Goal: Task Accomplishment & Management: Manage account settings

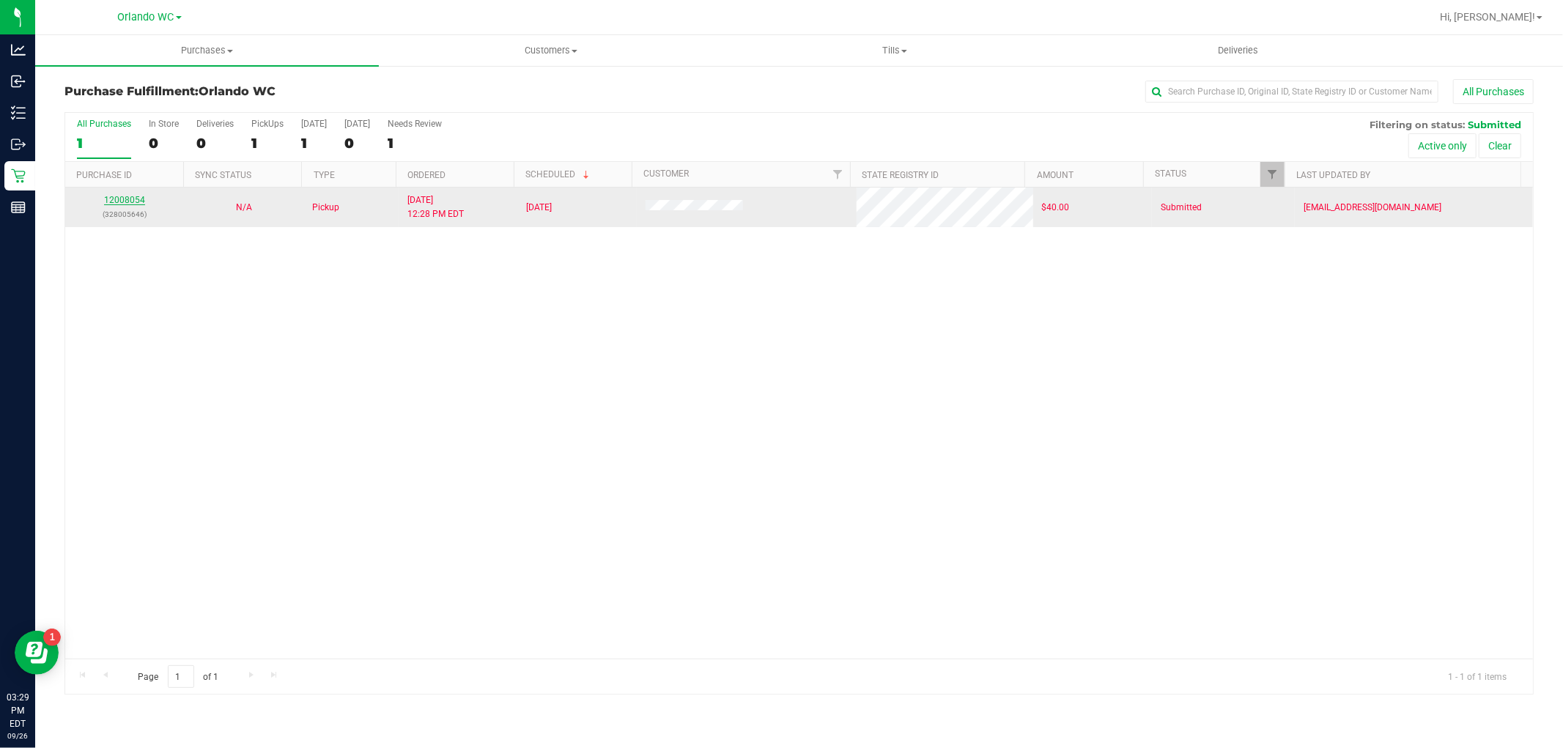
click at [118, 198] on link "12008054" at bounding box center [124, 200] width 41 height 10
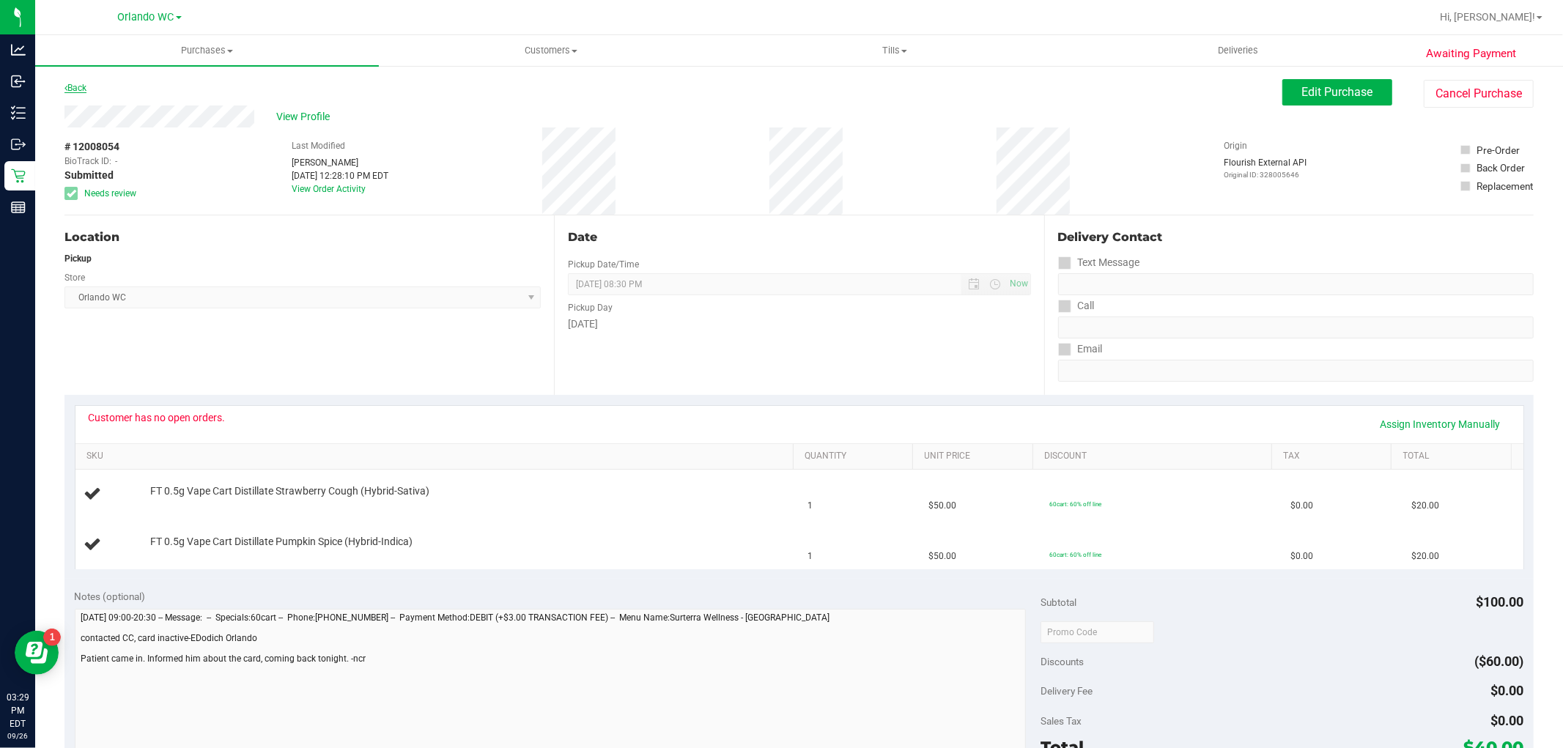
click at [76, 83] on link "Back" at bounding box center [75, 88] width 22 height 10
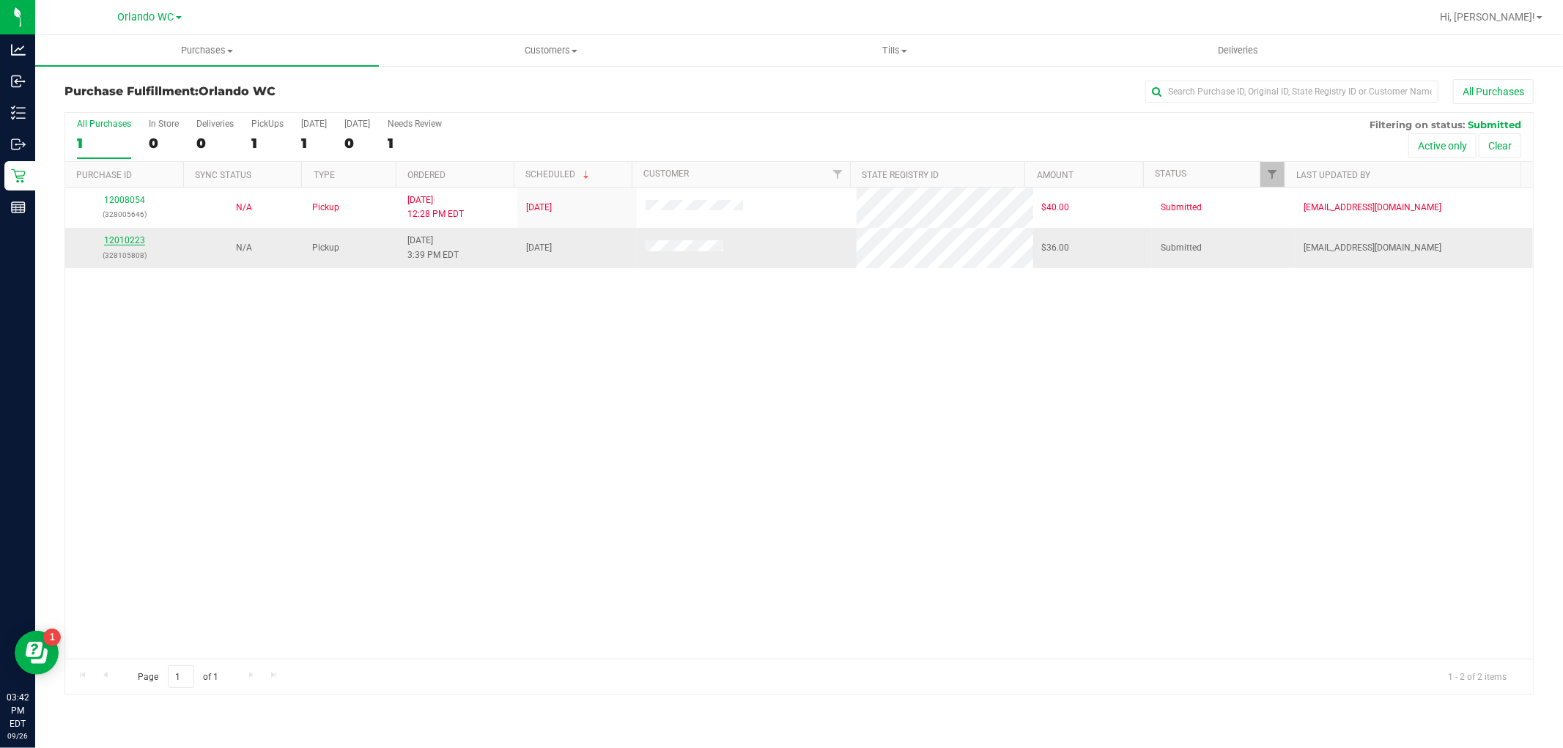
click at [121, 243] on link "12010223" at bounding box center [124, 240] width 41 height 10
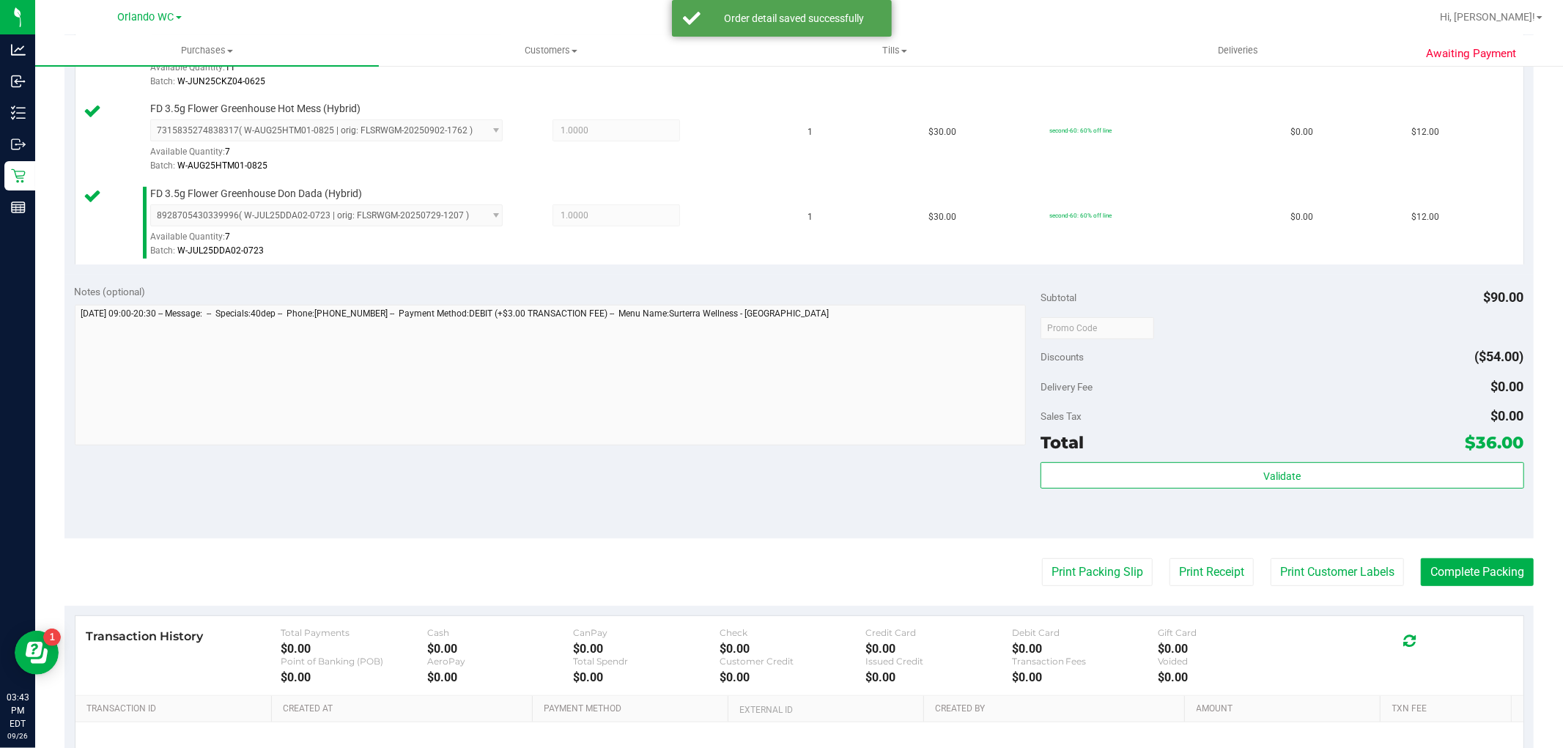
scroll to position [458, 0]
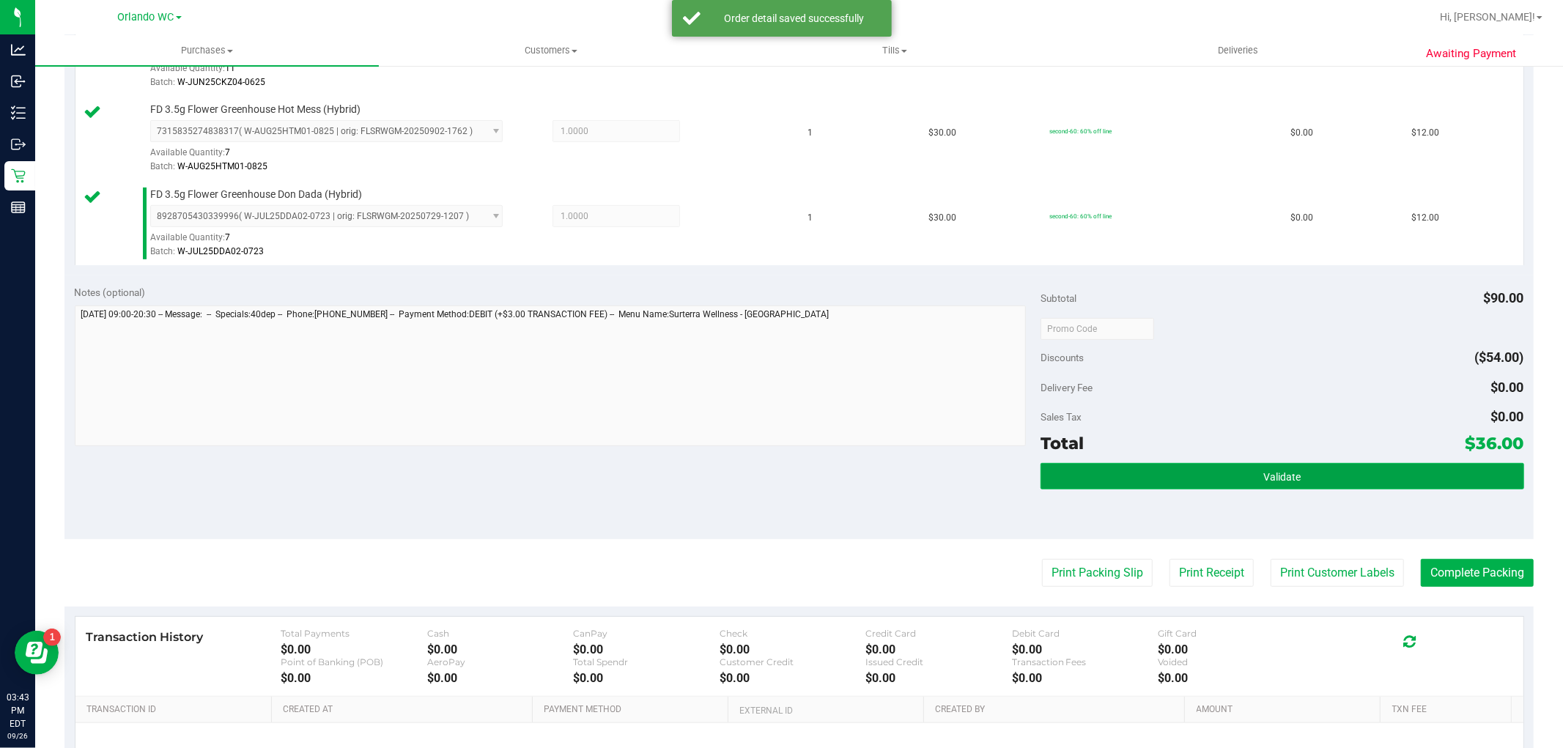
click at [1270, 474] on span "Validate" at bounding box center [1281, 477] width 37 height 12
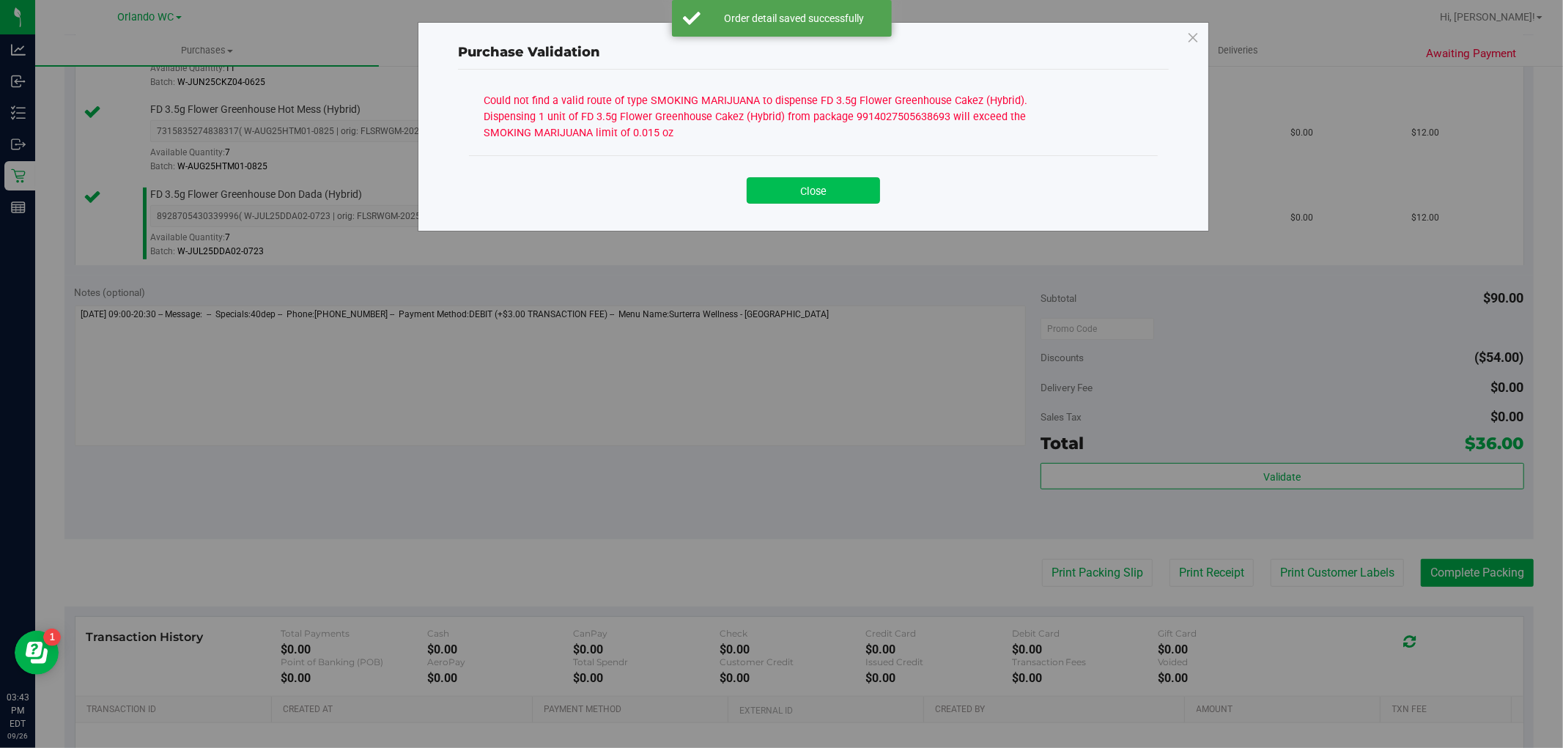
click at [836, 186] on button "Close" at bounding box center [813, 190] width 133 height 26
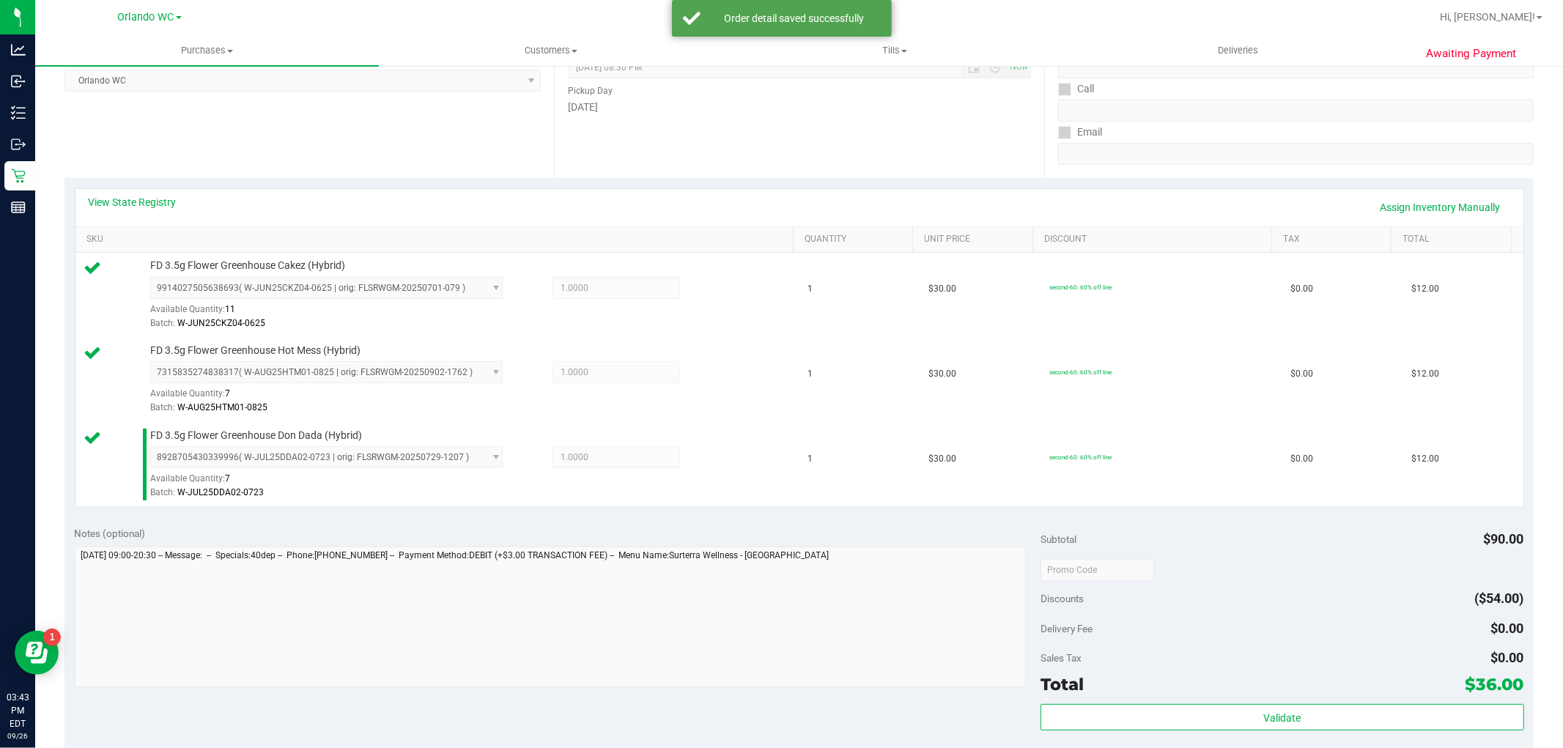
scroll to position [154, 0]
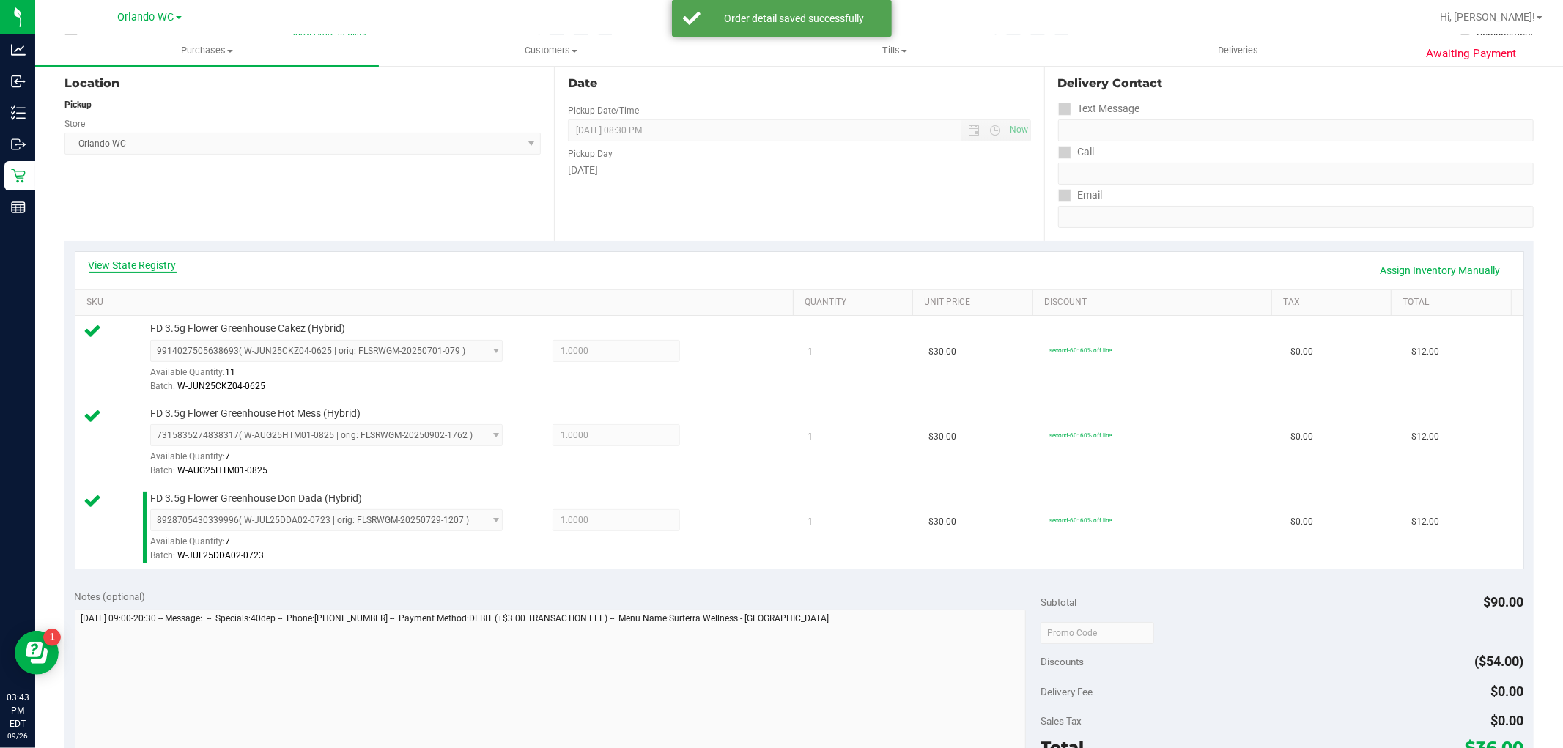
click at [135, 259] on link "View State Registry" at bounding box center [133, 265] width 88 height 15
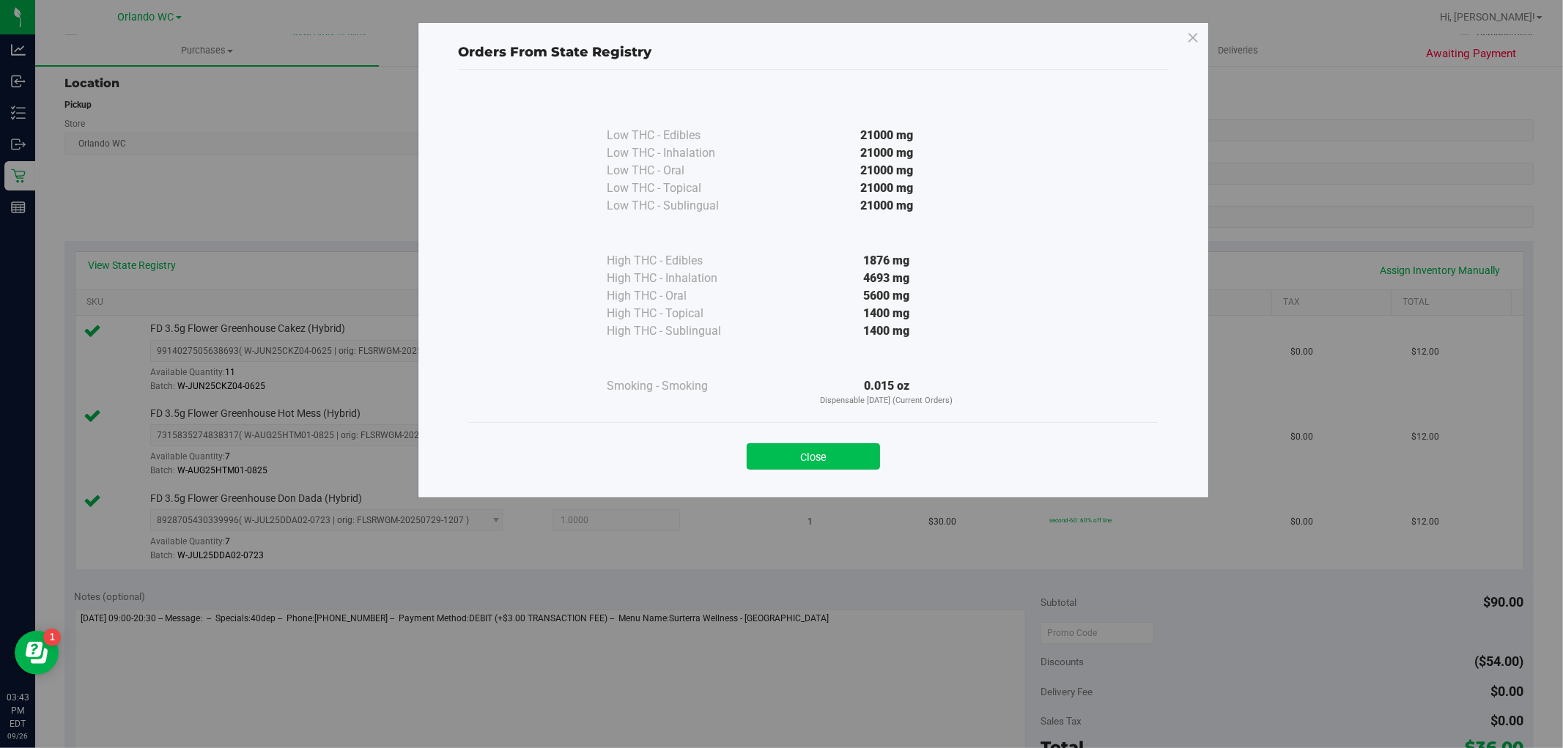
click at [821, 448] on button "Close" at bounding box center [813, 456] width 133 height 26
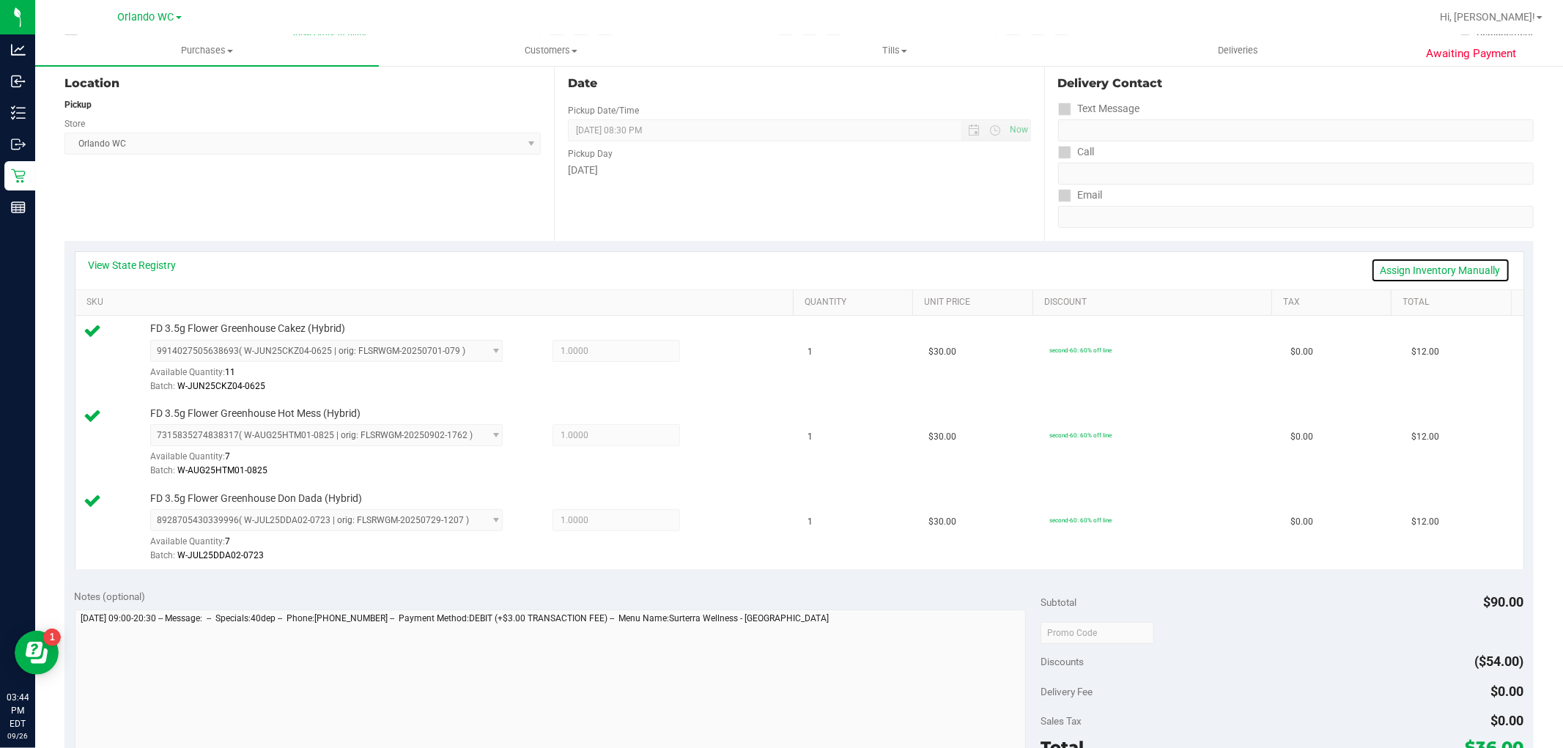
click at [1440, 268] on link "Assign Inventory Manually" at bounding box center [1440, 270] width 139 height 25
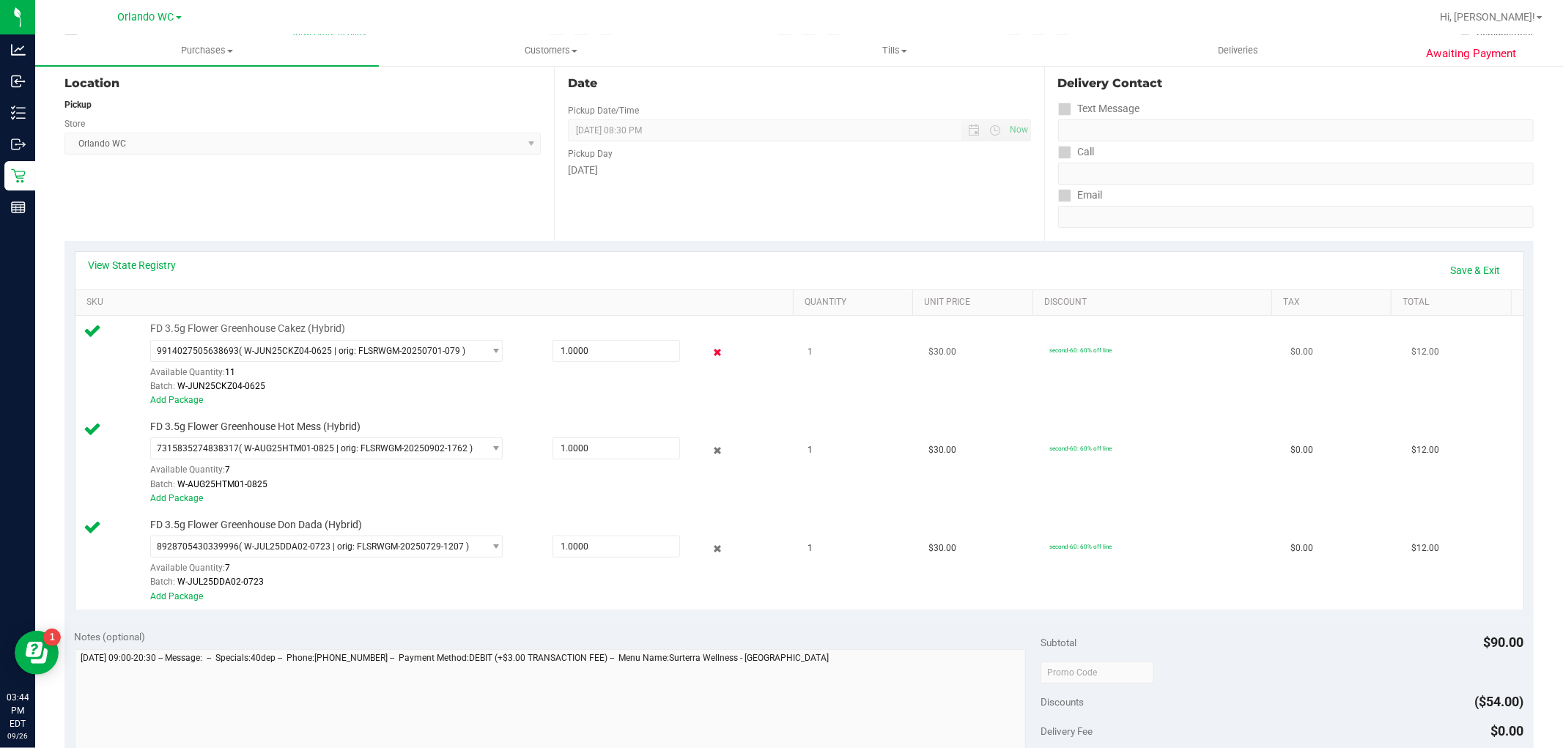
click at [711, 347] on icon at bounding box center [716, 352] width 15 height 17
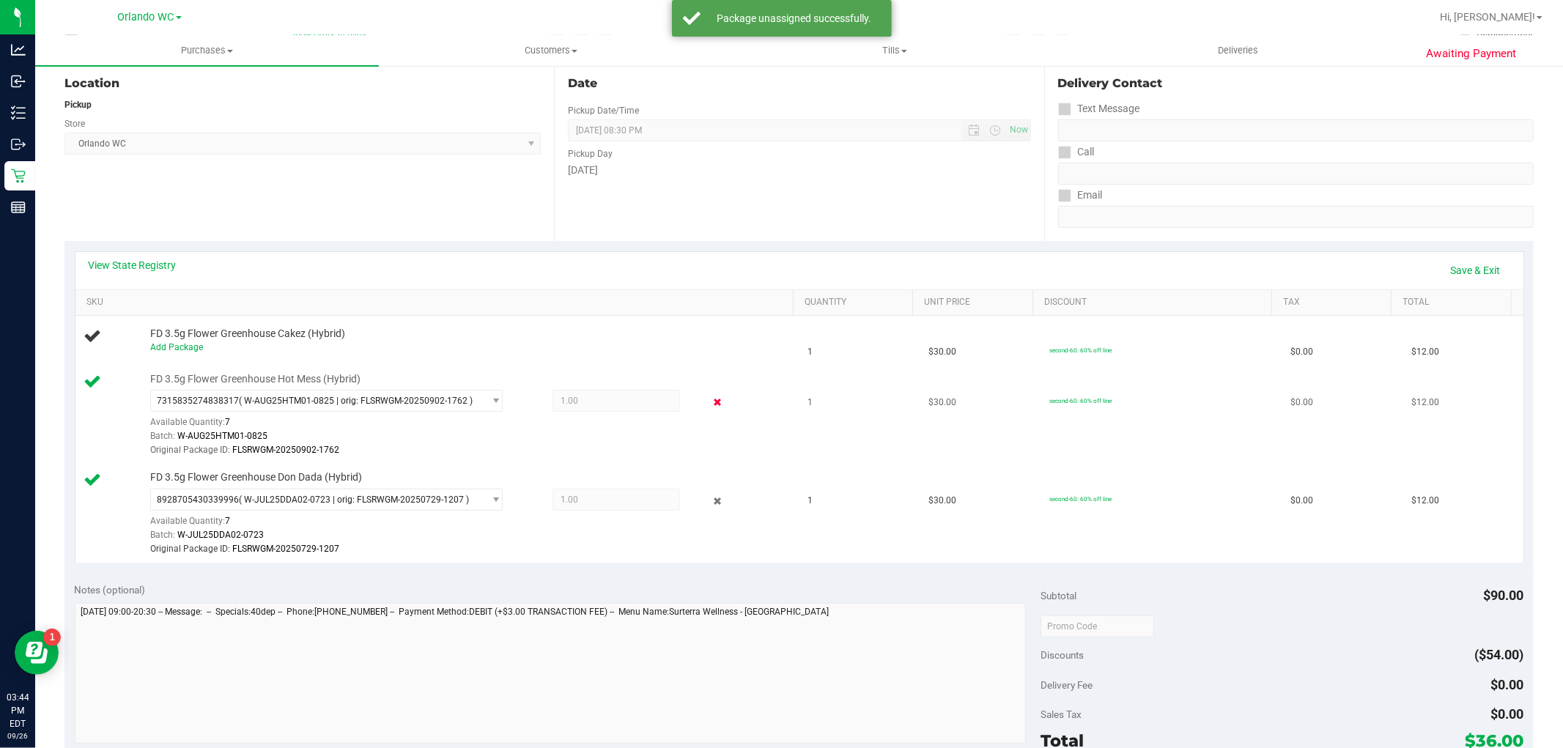
click at [712, 399] on icon at bounding box center [716, 402] width 15 height 17
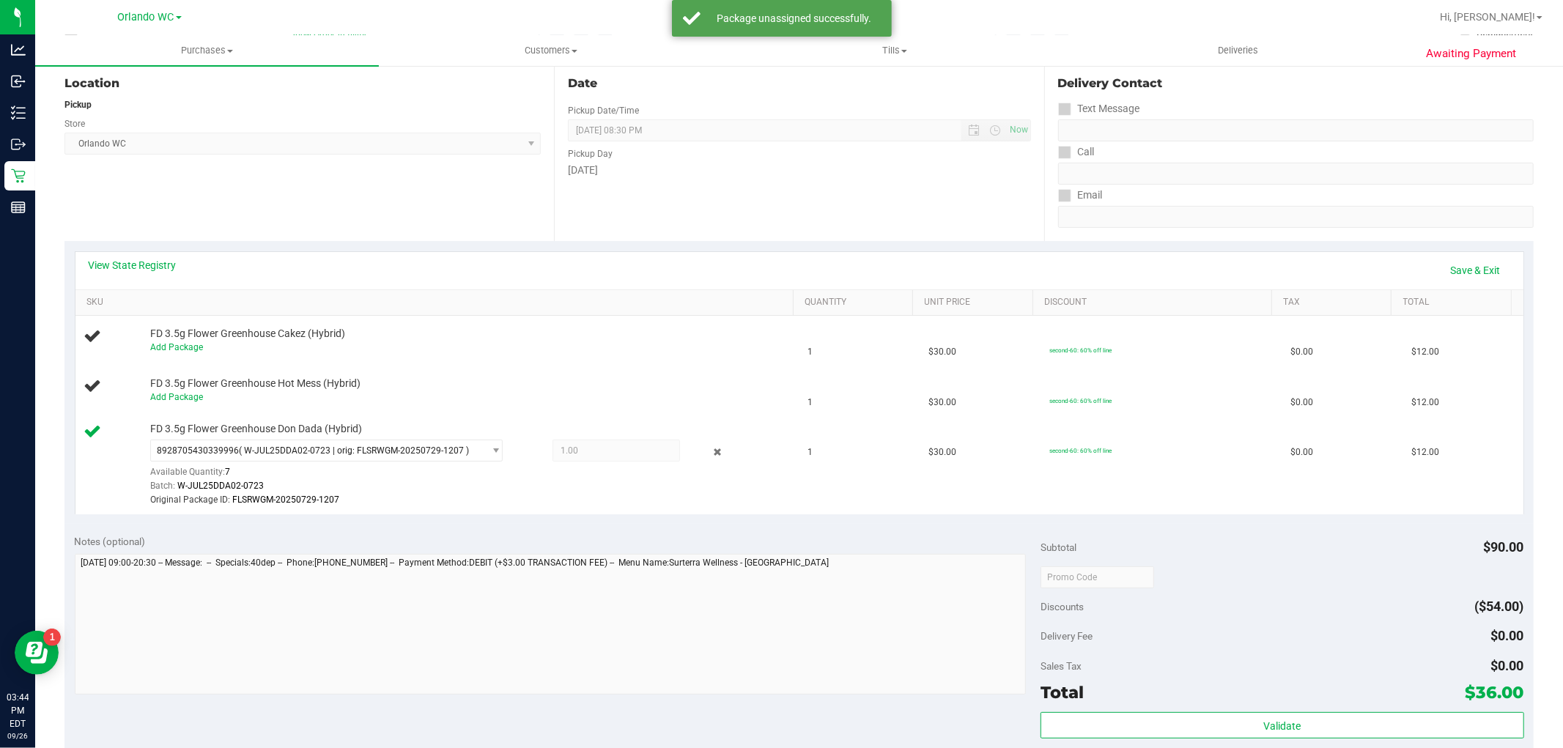
click at [709, 452] on icon at bounding box center [716, 452] width 15 height 17
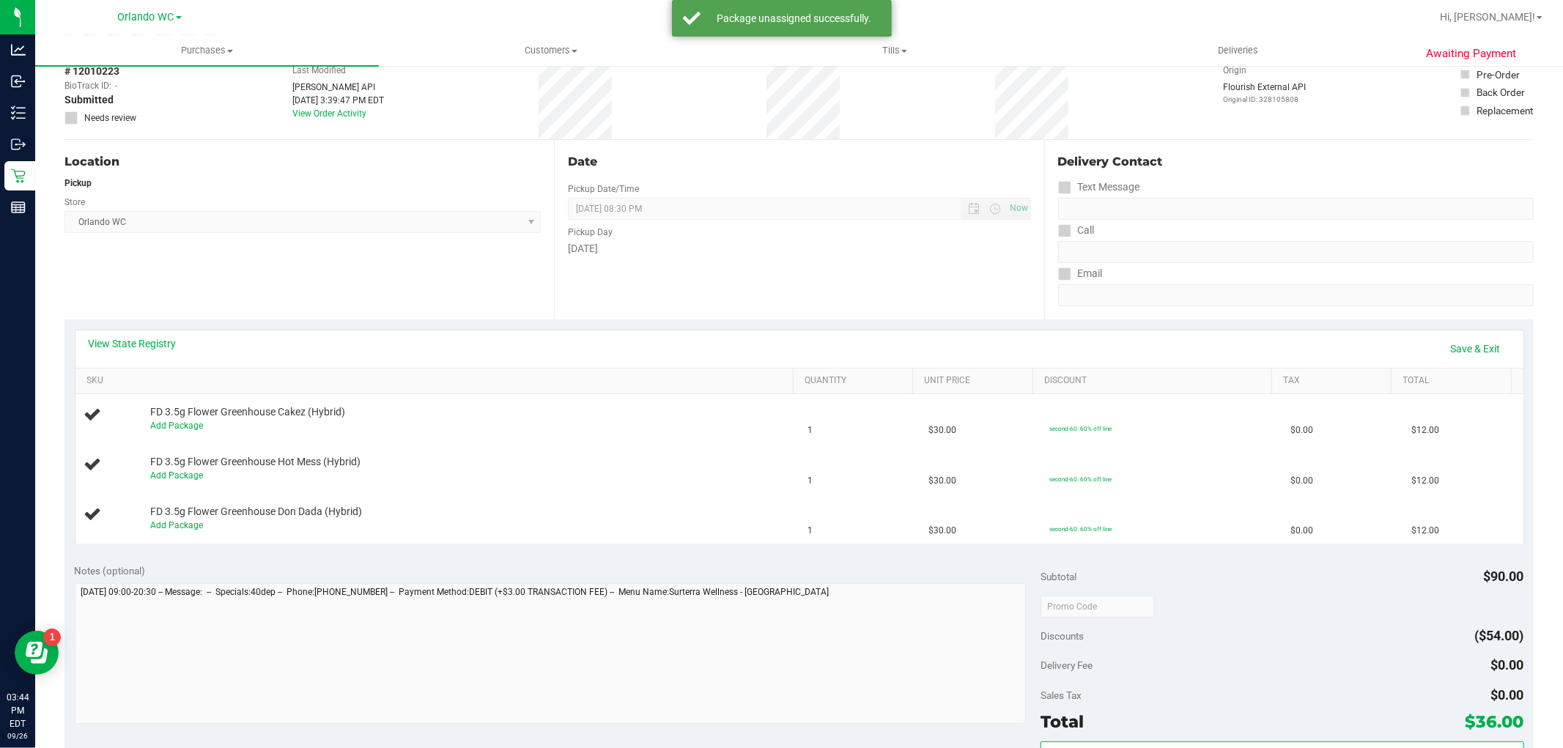
scroll to position [0, 0]
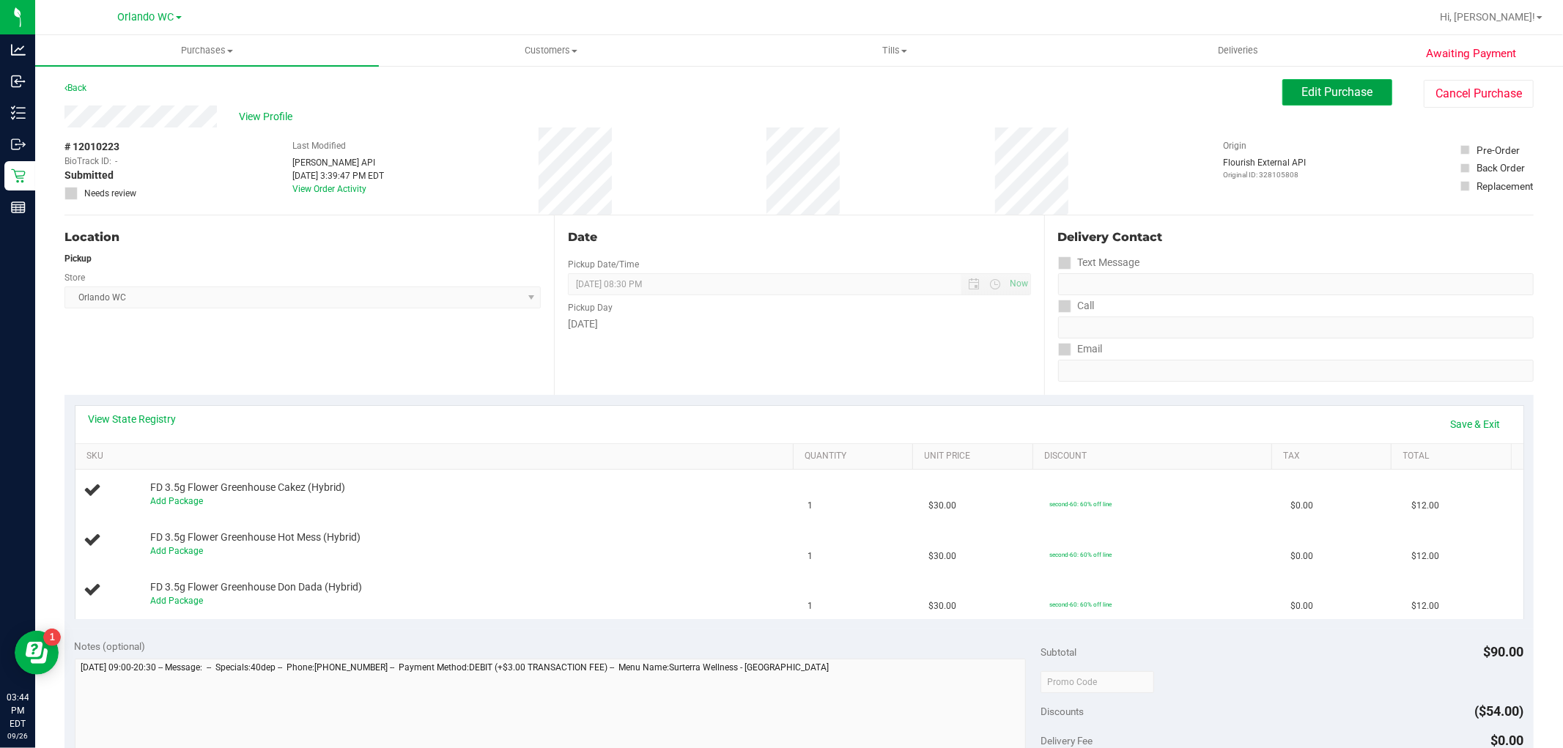
click at [1328, 93] on span "Edit Purchase" at bounding box center [1337, 92] width 71 height 14
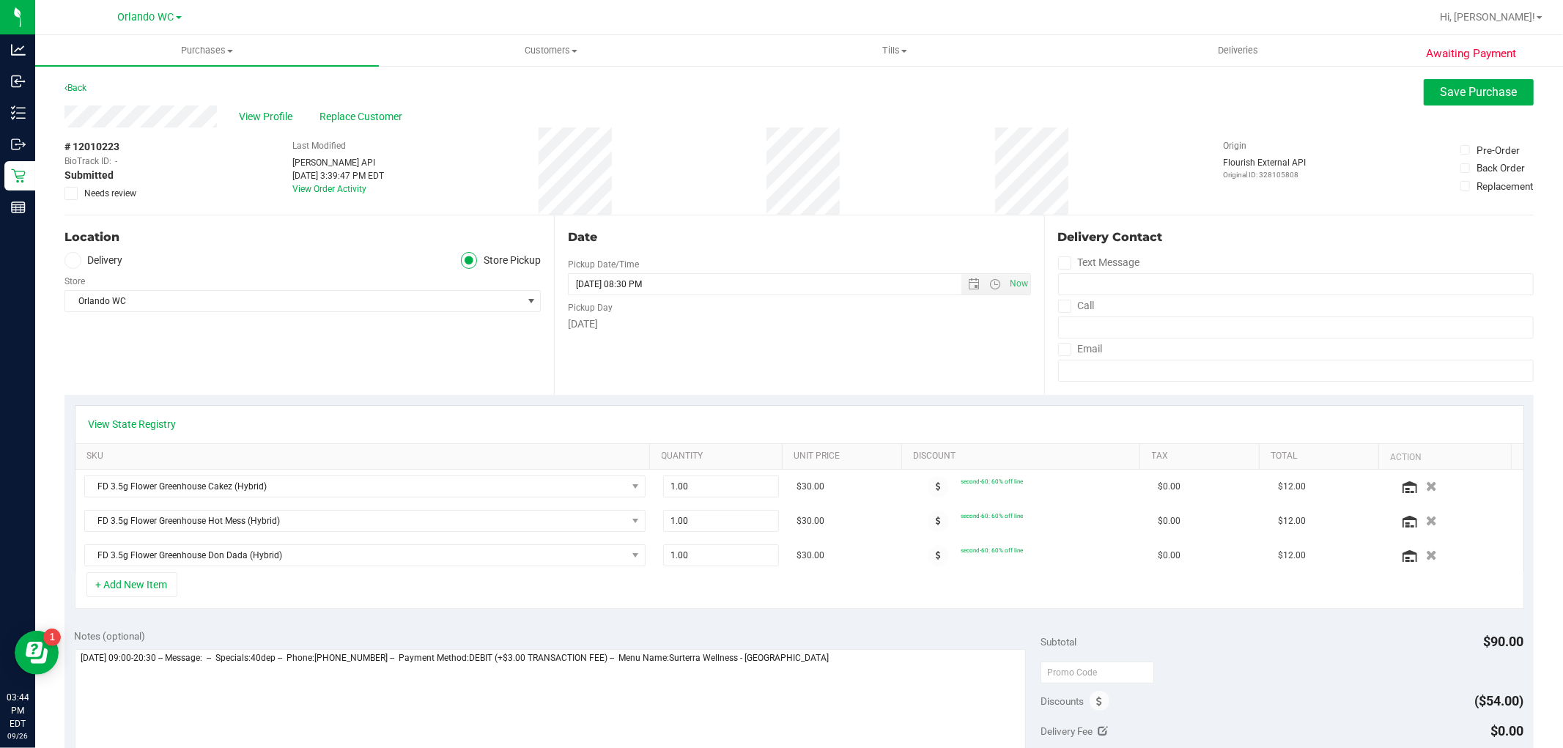
click at [74, 193] on icon at bounding box center [72, 193] width 10 height 0
click at [0, 0] on input "Needs review" at bounding box center [0, 0] width 0 height 0
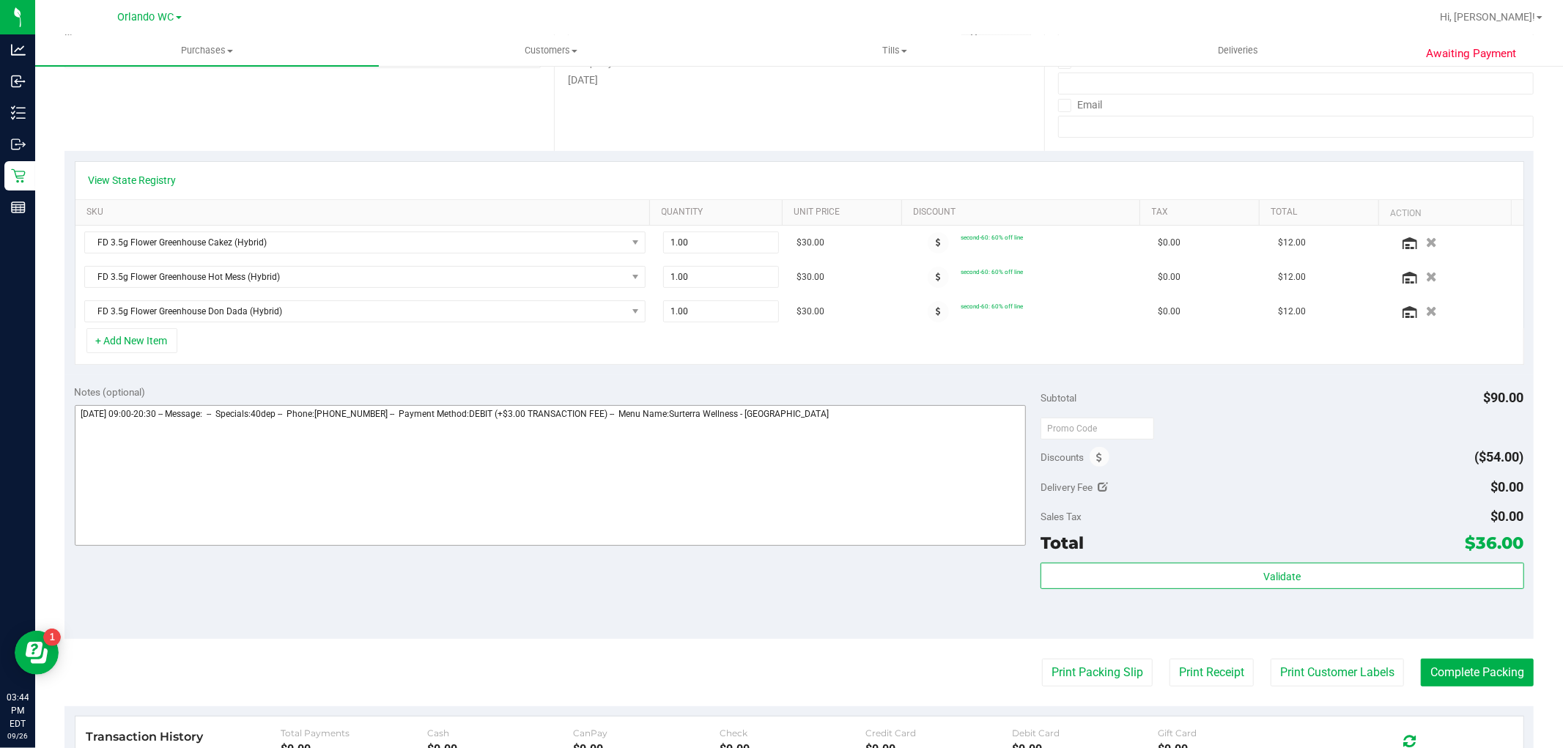
scroll to position [407, 0]
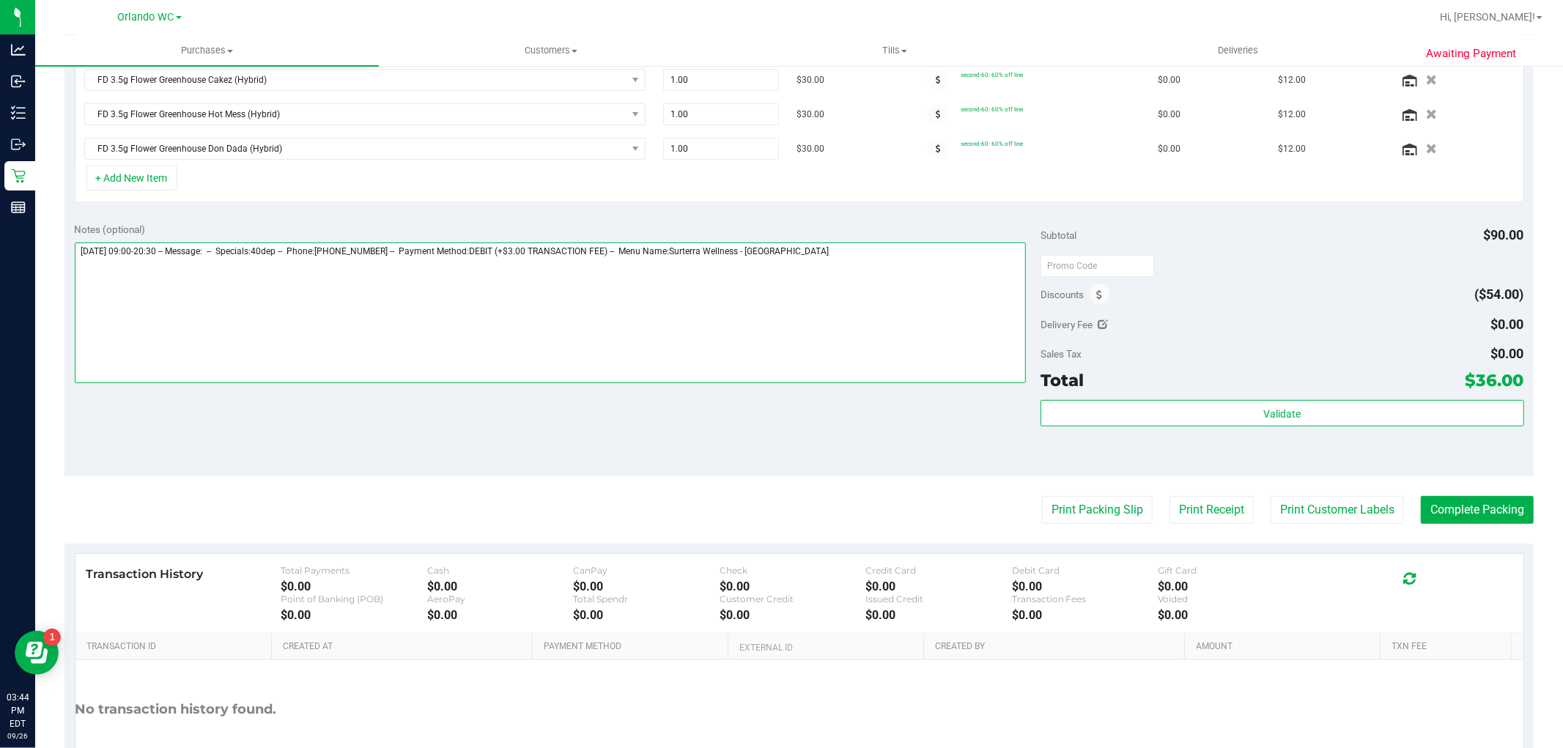
click at [825, 275] on textarea at bounding box center [551, 313] width 952 height 141
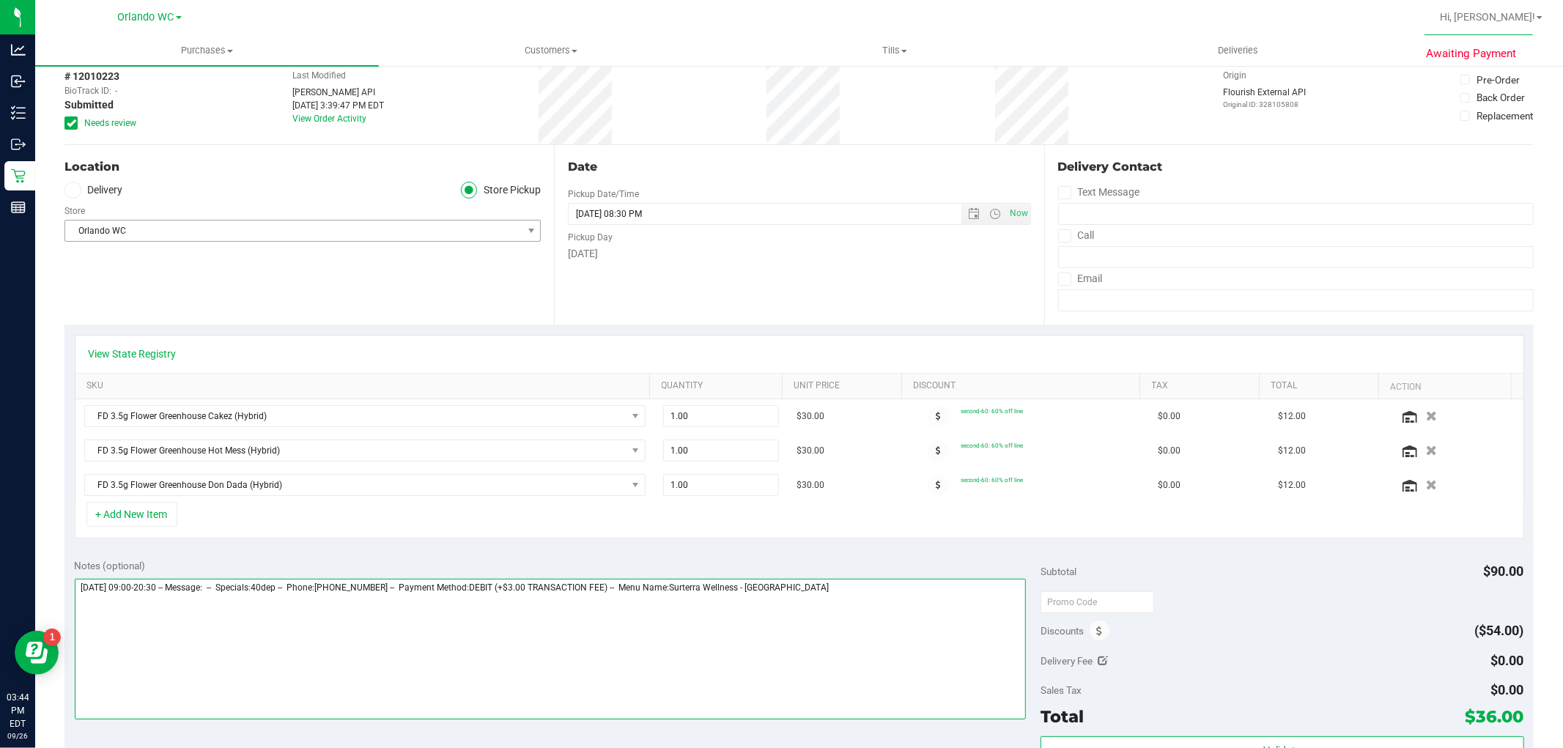
scroll to position [0, 0]
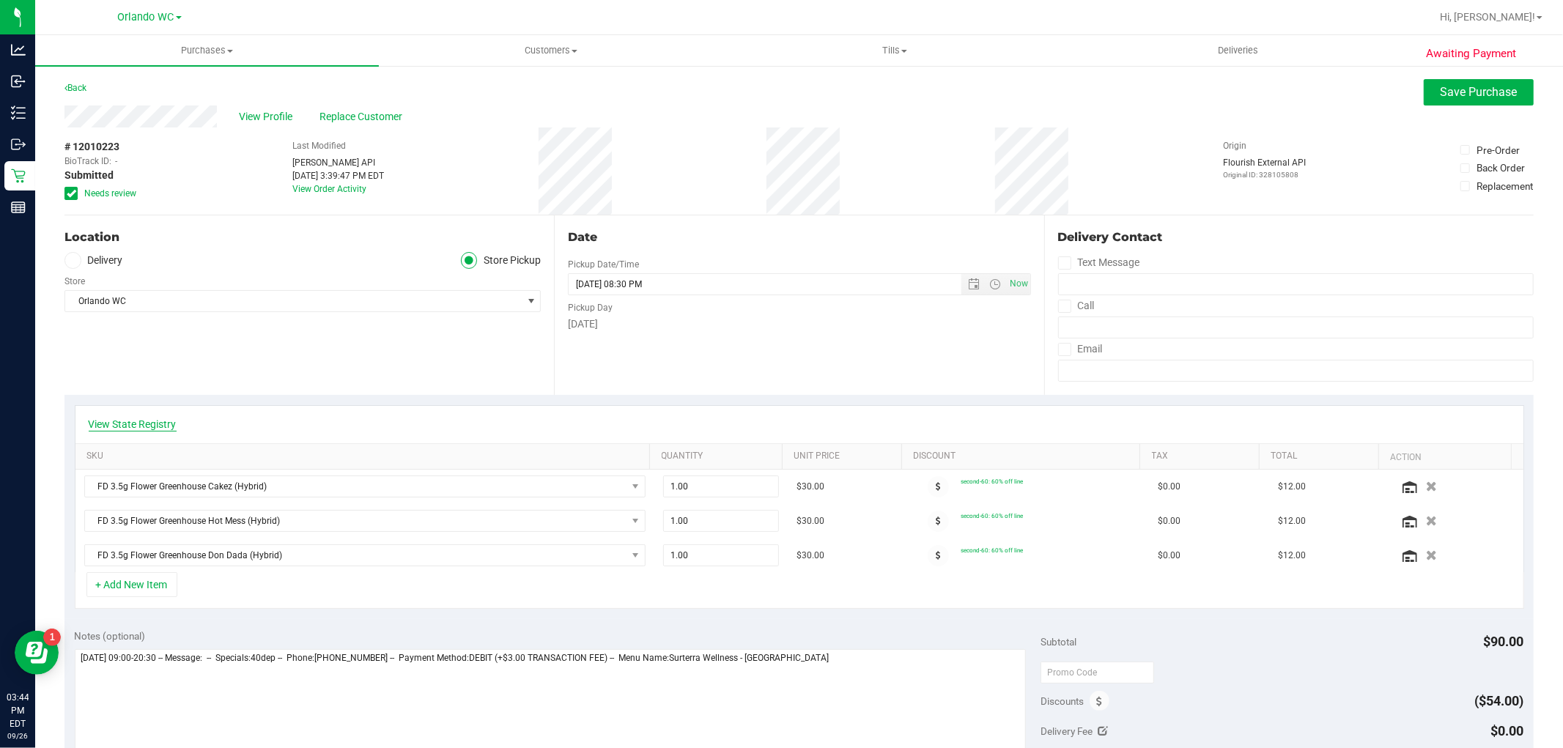
click at [163, 421] on link "View State Registry" at bounding box center [133, 424] width 88 height 15
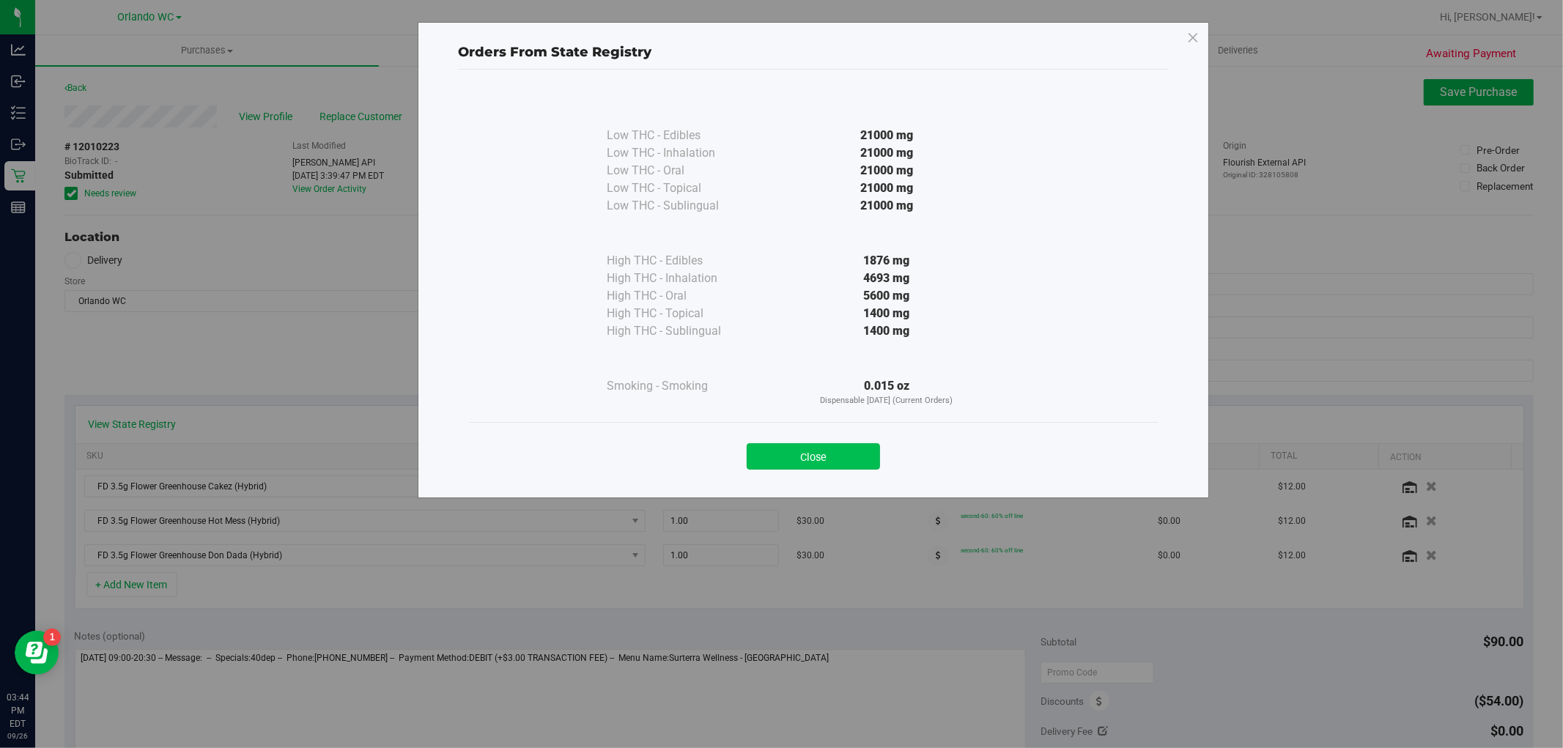
click at [824, 458] on button "Close" at bounding box center [813, 456] width 133 height 26
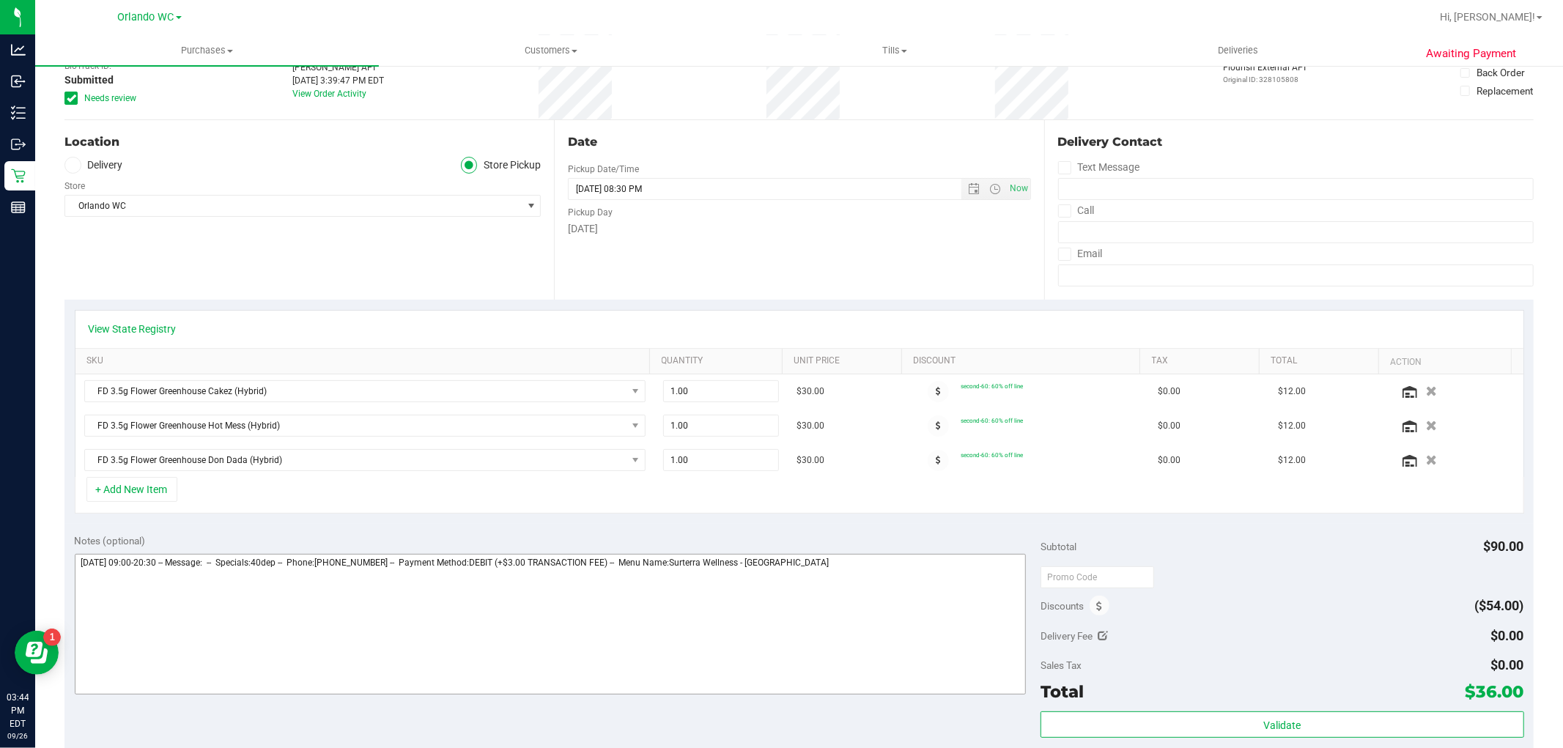
scroll to position [244, 0]
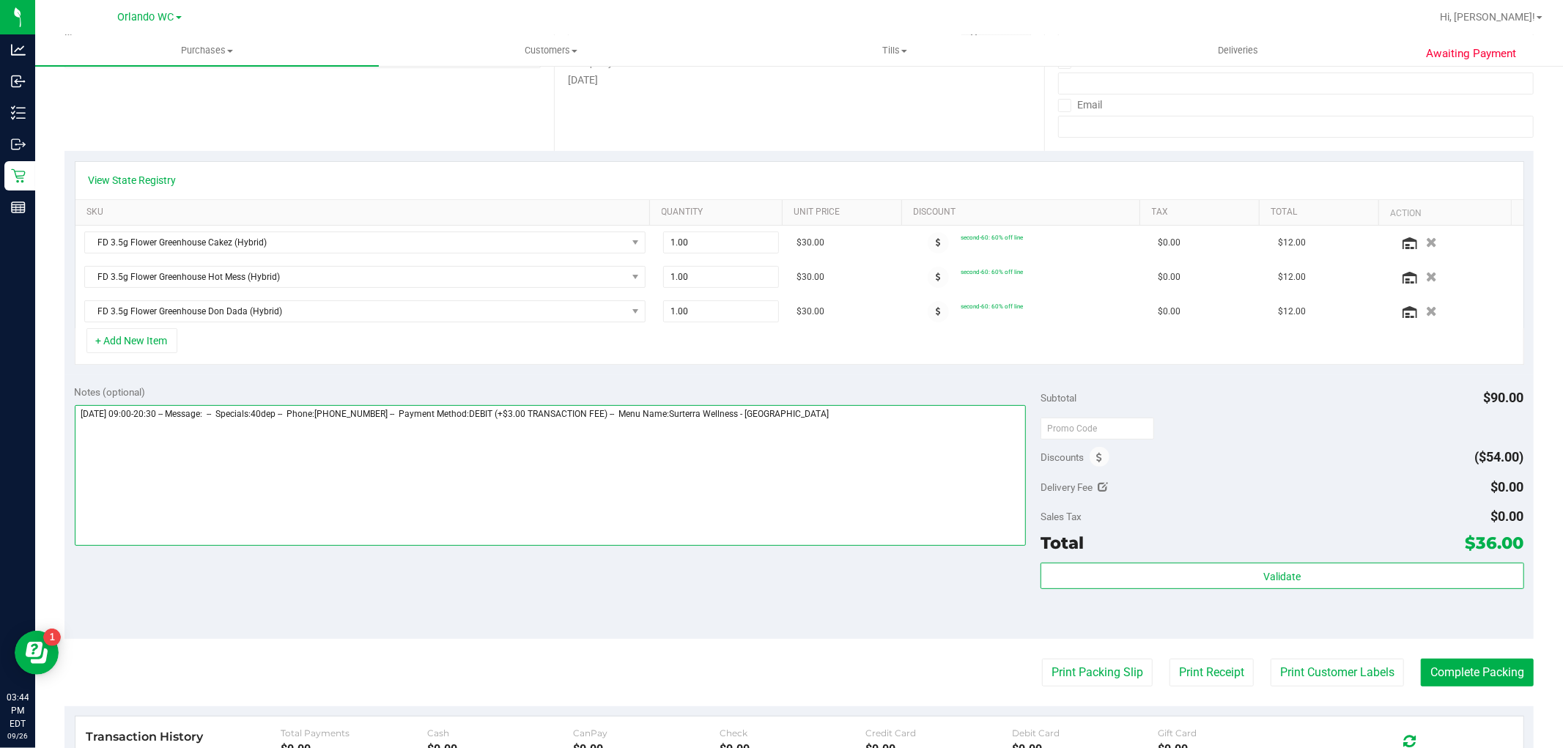
click at [848, 424] on textarea at bounding box center [551, 475] width 952 height 141
click at [141, 174] on link "View State Registry" at bounding box center [133, 180] width 88 height 15
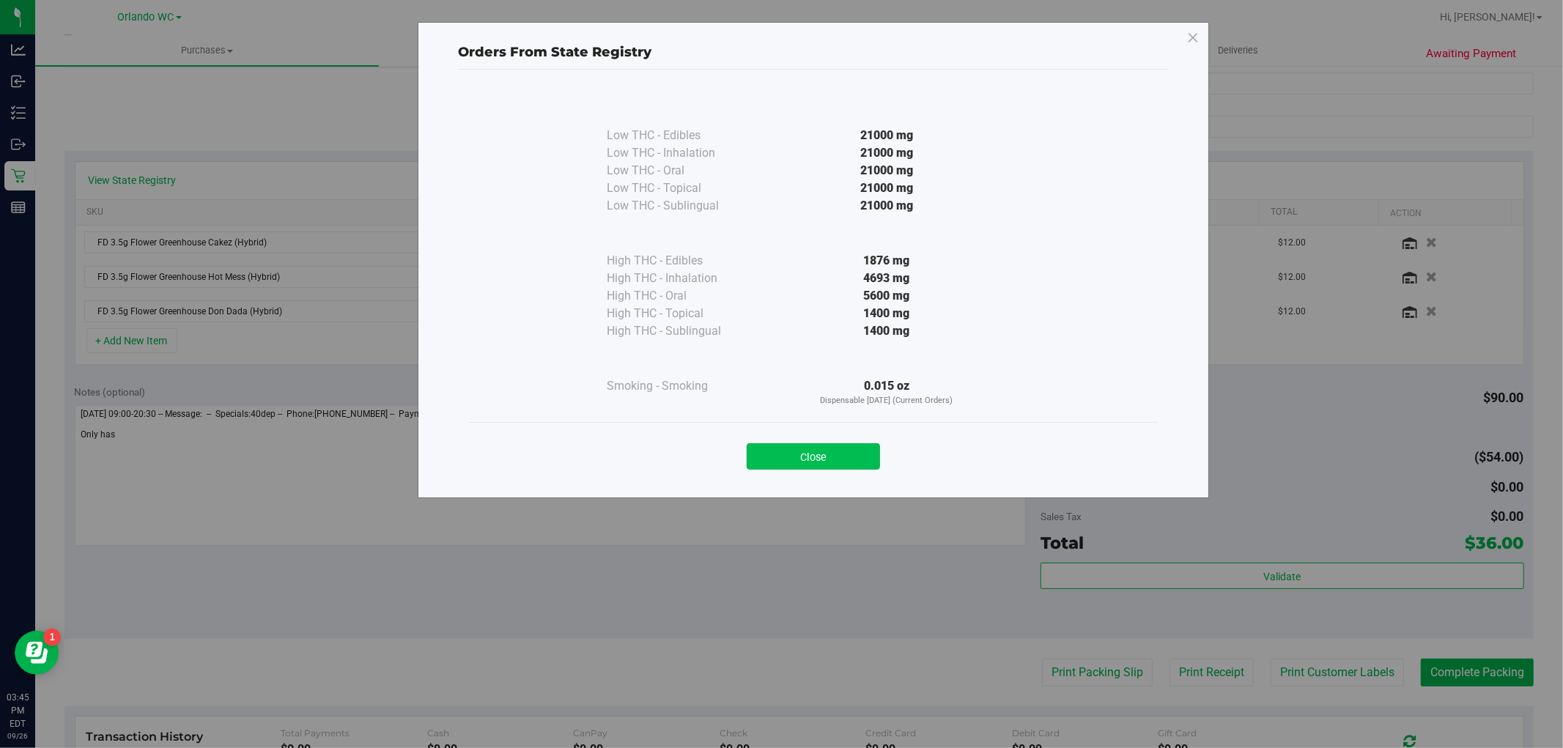
click at [838, 462] on button "Close" at bounding box center [813, 456] width 133 height 26
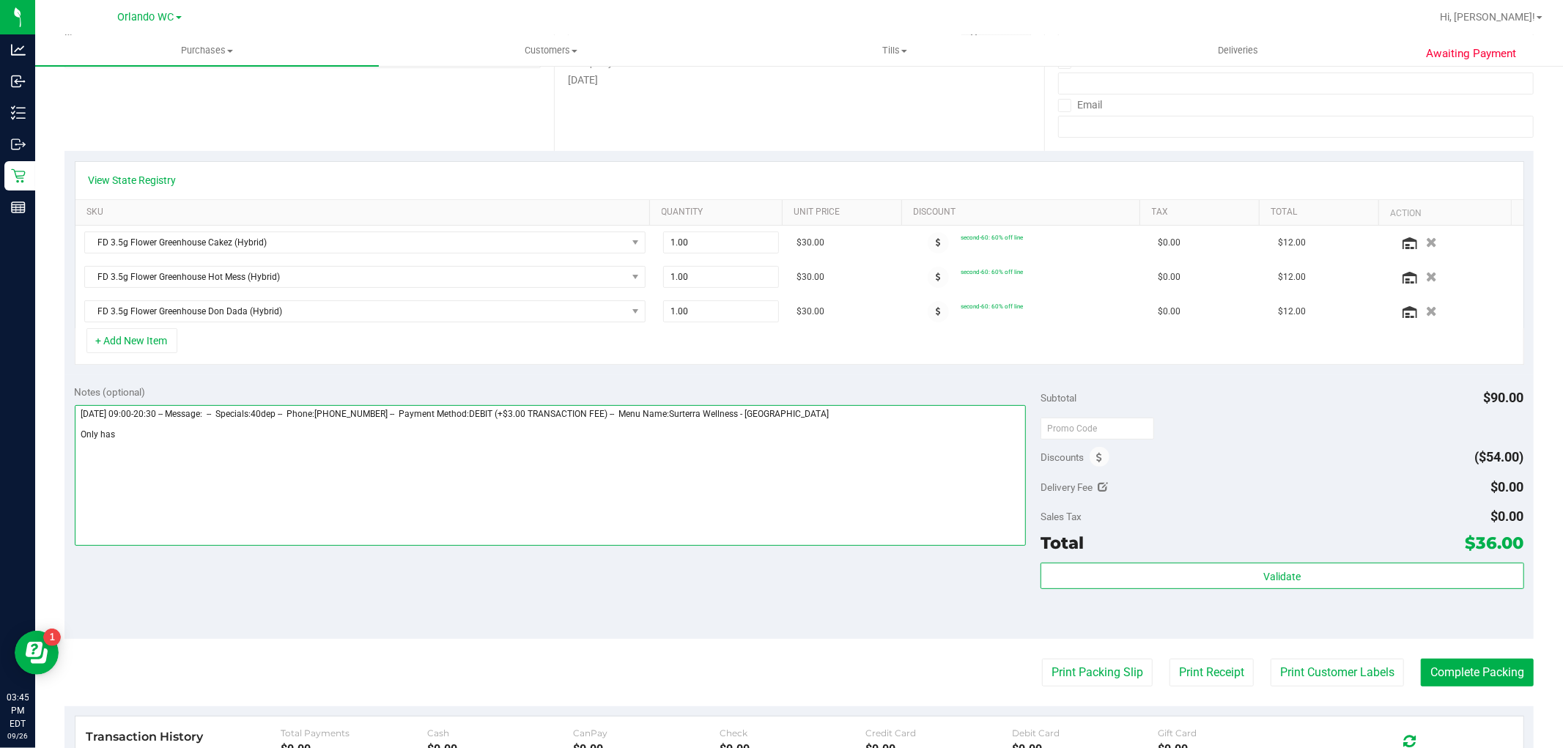
click at [547, 475] on textarea at bounding box center [551, 475] width 952 height 141
click at [409, 459] on textarea at bounding box center [551, 475] width 952 height 141
click at [130, 442] on textarea at bounding box center [551, 475] width 952 height 141
click at [156, 426] on textarea at bounding box center [551, 475] width 952 height 141
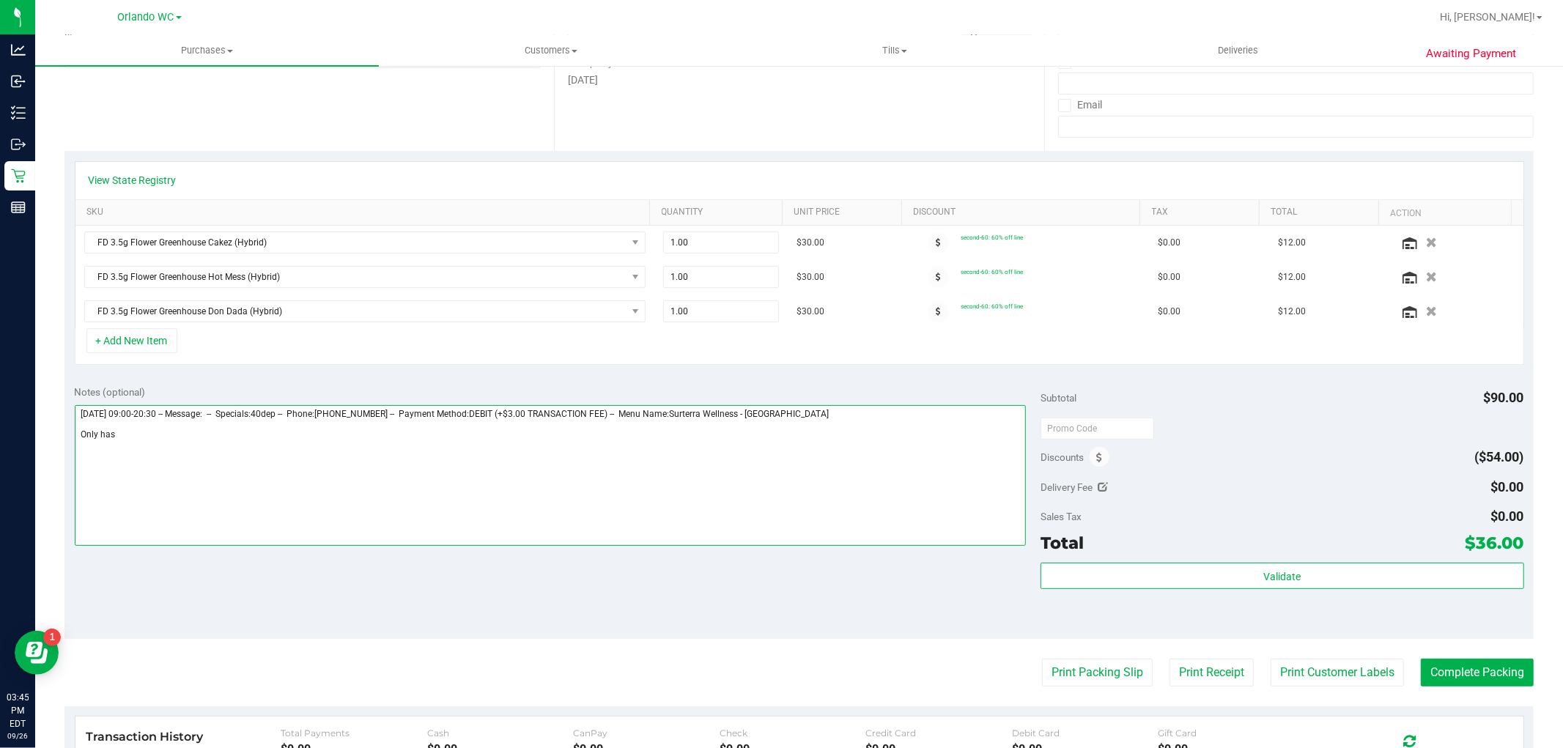
click at [132, 442] on textarea at bounding box center [551, 475] width 952 height 141
click at [111, 184] on link "View State Registry" at bounding box center [133, 180] width 88 height 15
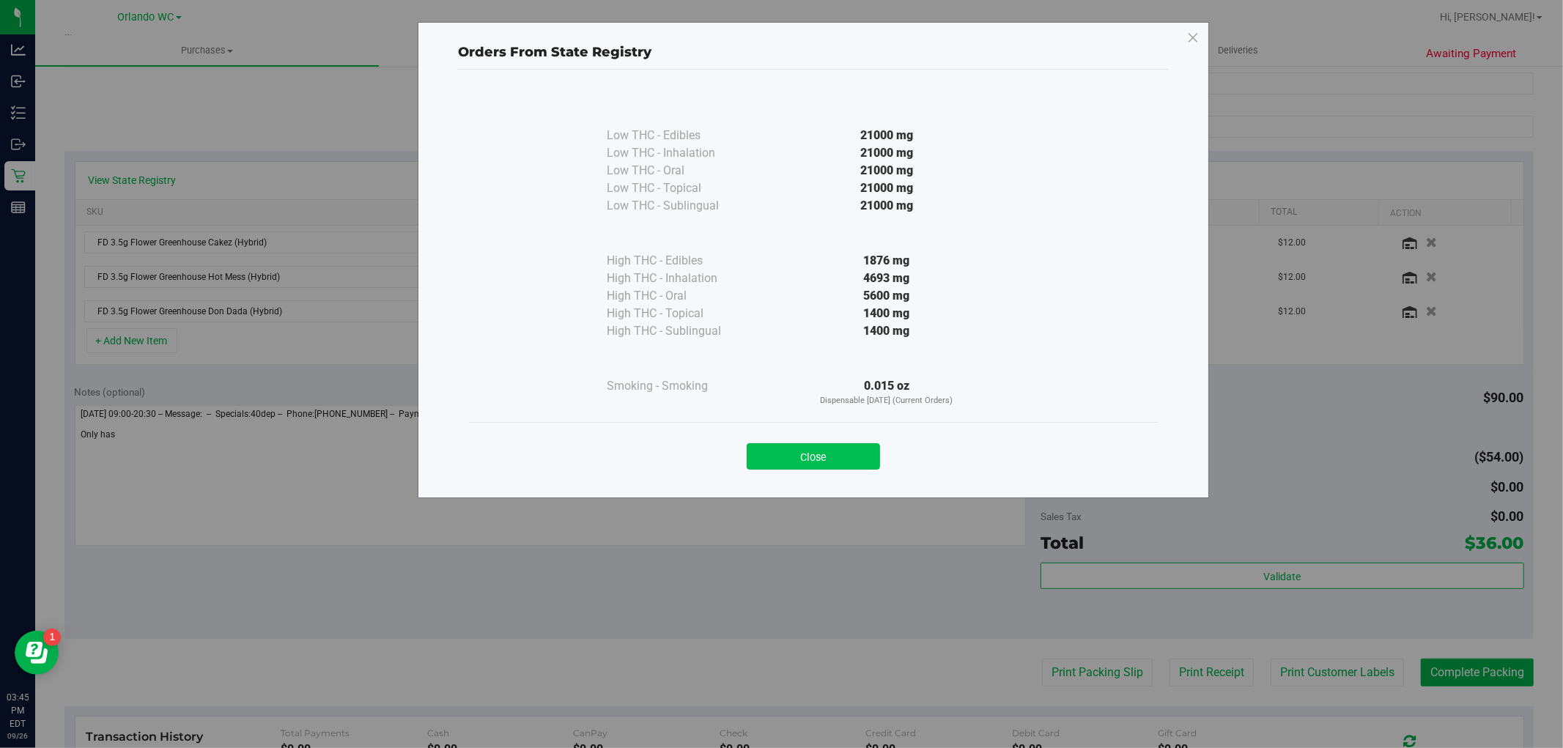
click at [819, 448] on button "Close" at bounding box center [813, 456] width 133 height 26
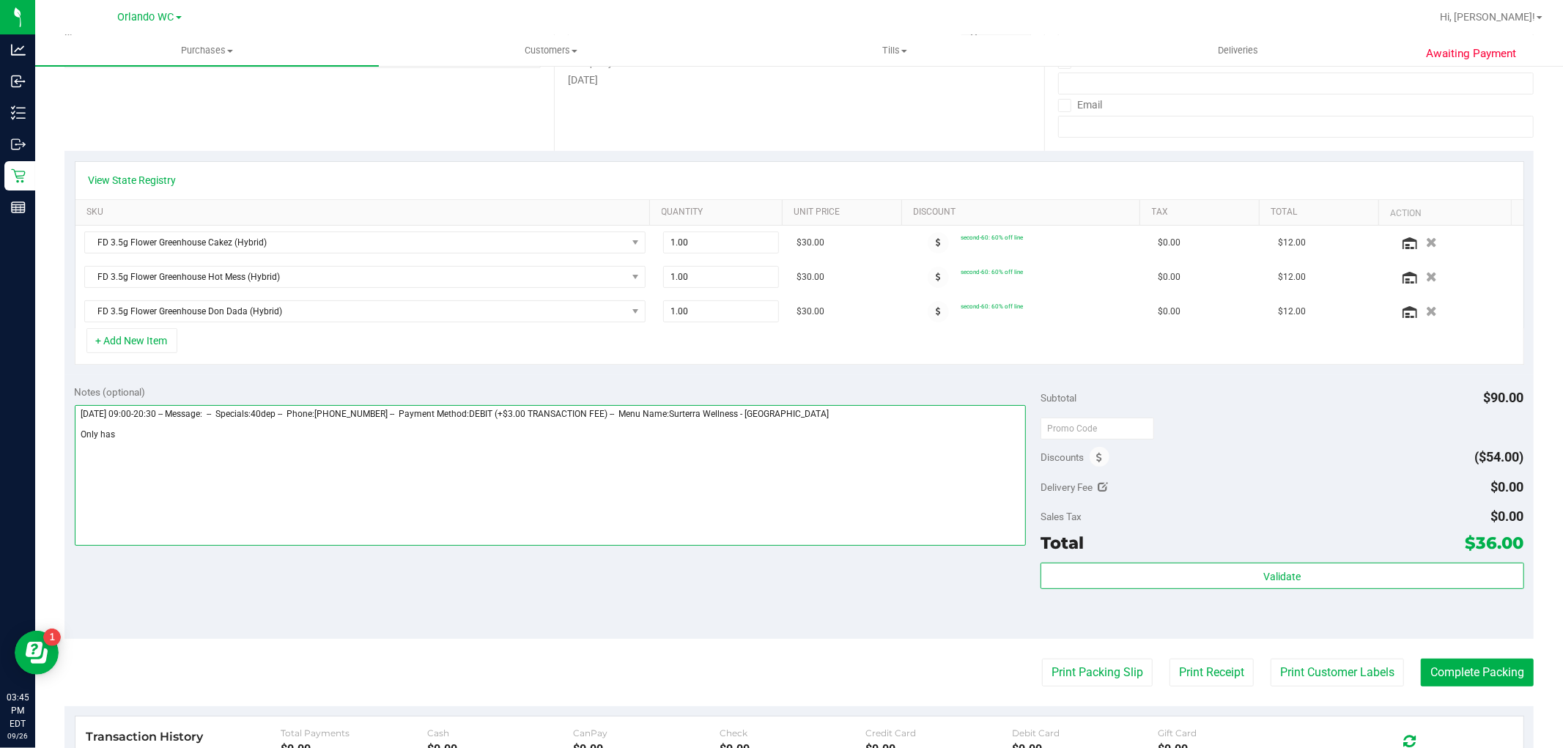
click at [161, 447] on textarea at bounding box center [551, 475] width 952 height 141
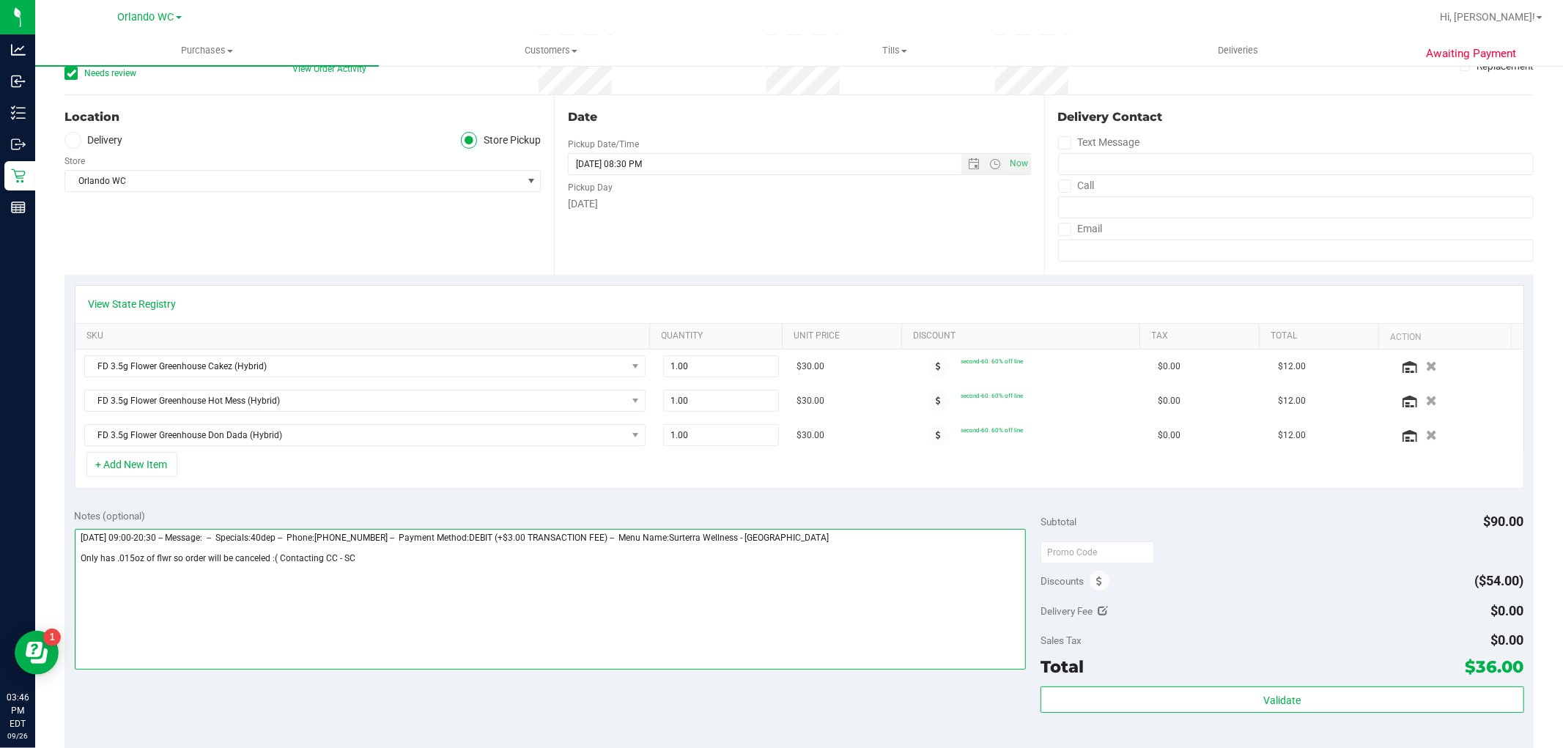
scroll to position [0, 0]
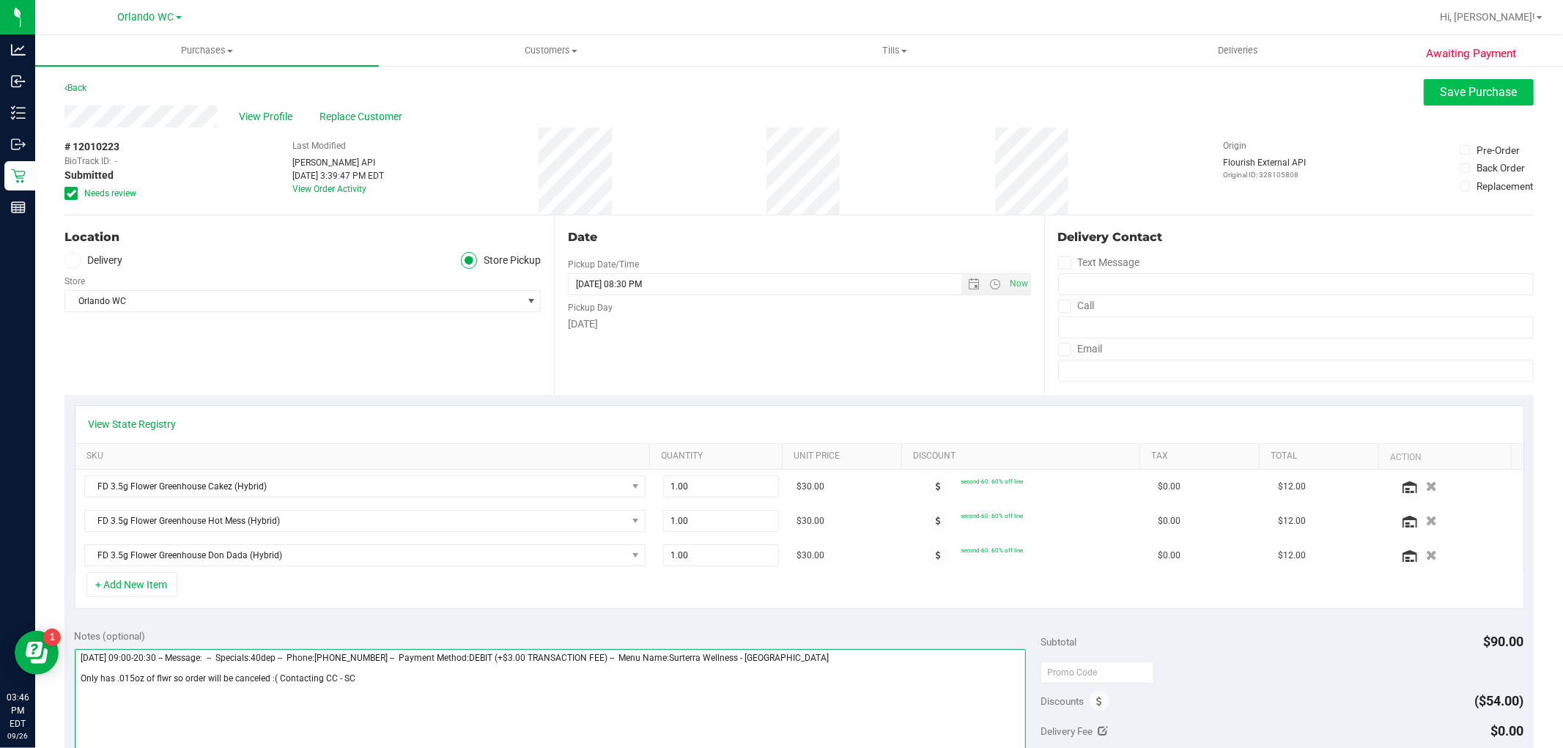
type textarea "[DATE] 09:00-20:30 -- Message: -- Specials:40dep -- Phone:[PHONE_NUMBER] -- Pay…"
click at [1461, 83] on button "Save Purchase" at bounding box center [1479, 92] width 110 height 26
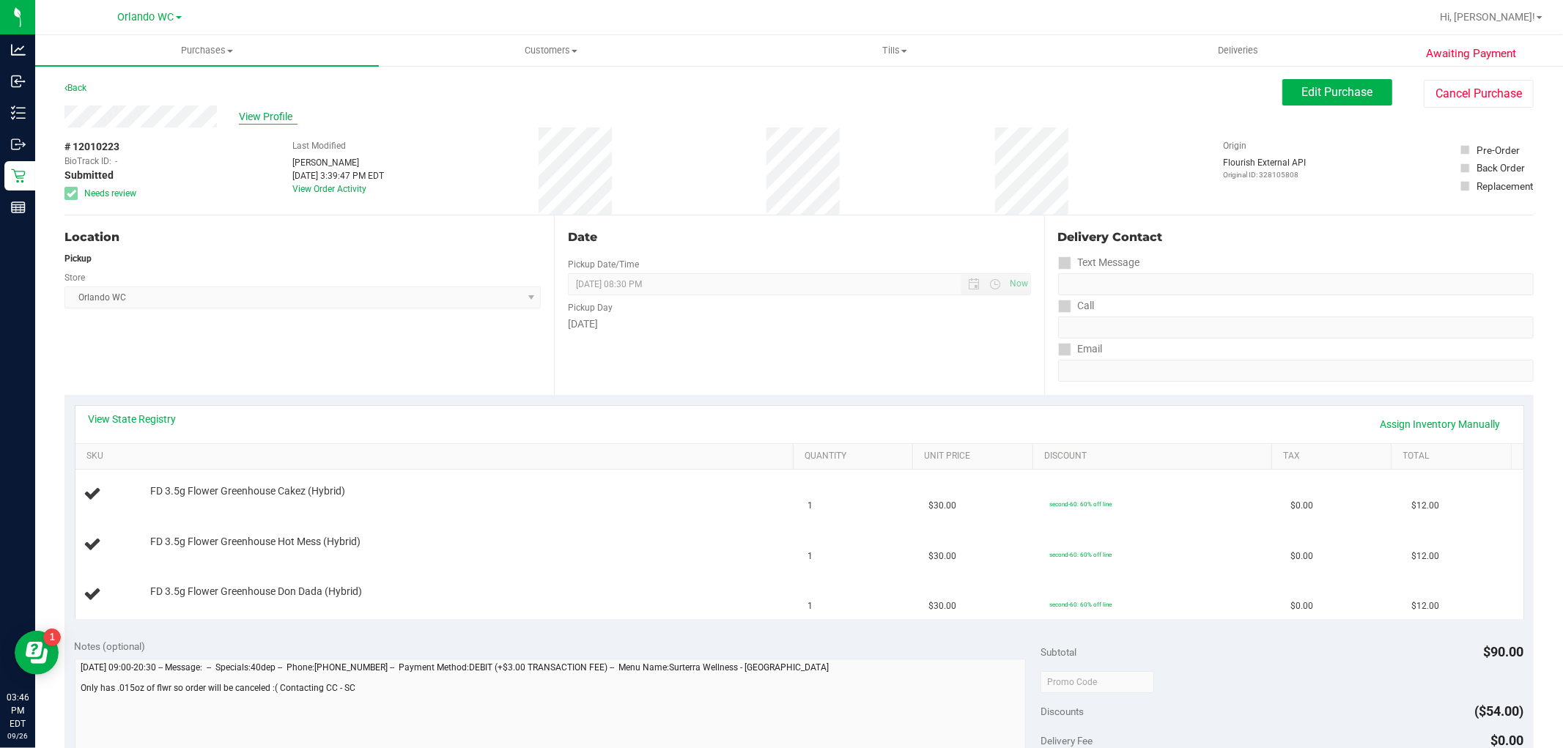
click at [278, 116] on span "View Profile" at bounding box center [268, 116] width 59 height 15
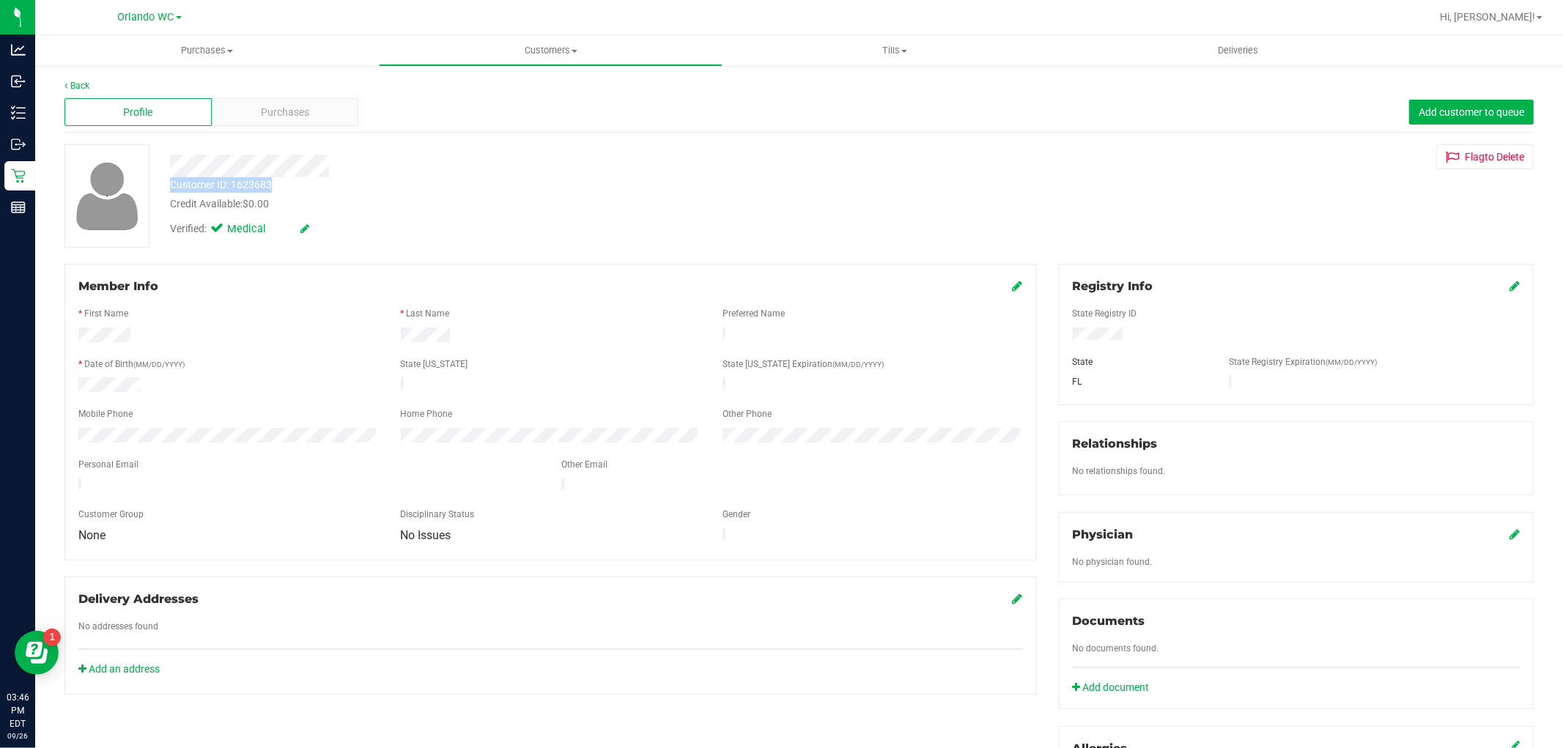
drag, startPoint x: 169, startPoint y: 187, endPoint x: 271, endPoint y: 187, distance: 101.8
click at [271, 187] on div "Customer ID: 1623683" at bounding box center [221, 184] width 102 height 15
copy div "Customer ID: 1623683"
click at [79, 82] on link "Back" at bounding box center [76, 86] width 25 height 10
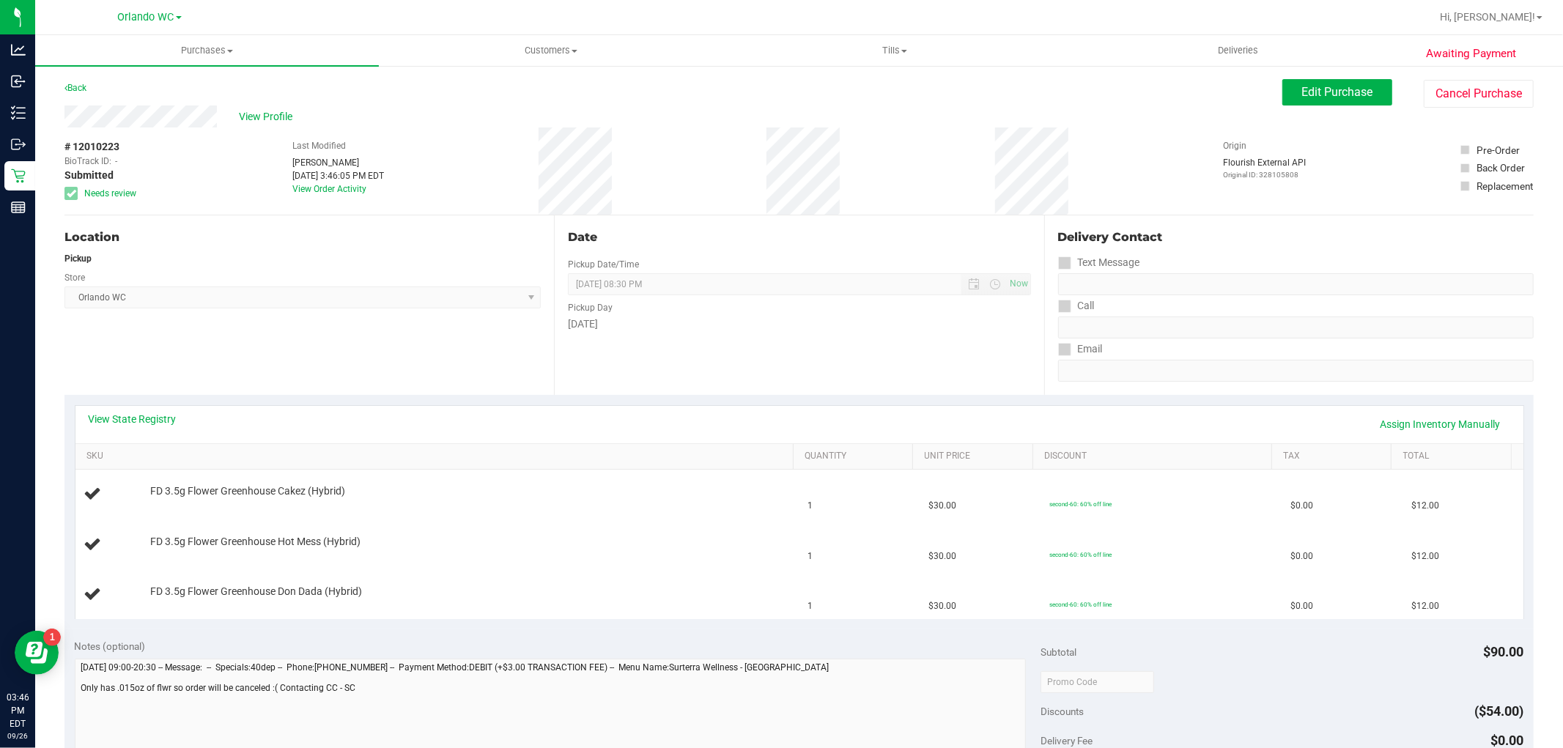
drag, startPoint x: 59, startPoint y: 148, endPoint x: 121, endPoint y: 148, distance: 61.5
click at [121, 148] on div "Awaiting Payment Back Edit Purchase Cancel Purchase View Profile # 12010223 Bio…" at bounding box center [799, 663] width 1528 height 1199
copy div "# 12010223"
click at [372, 347] on div "Location Pickup Store [GEOGRAPHIC_DATA] WC Select Store [PERSON_NAME][GEOGRAPHI…" at bounding box center [308, 305] width 489 height 180
click at [72, 86] on link "Back" at bounding box center [75, 88] width 22 height 10
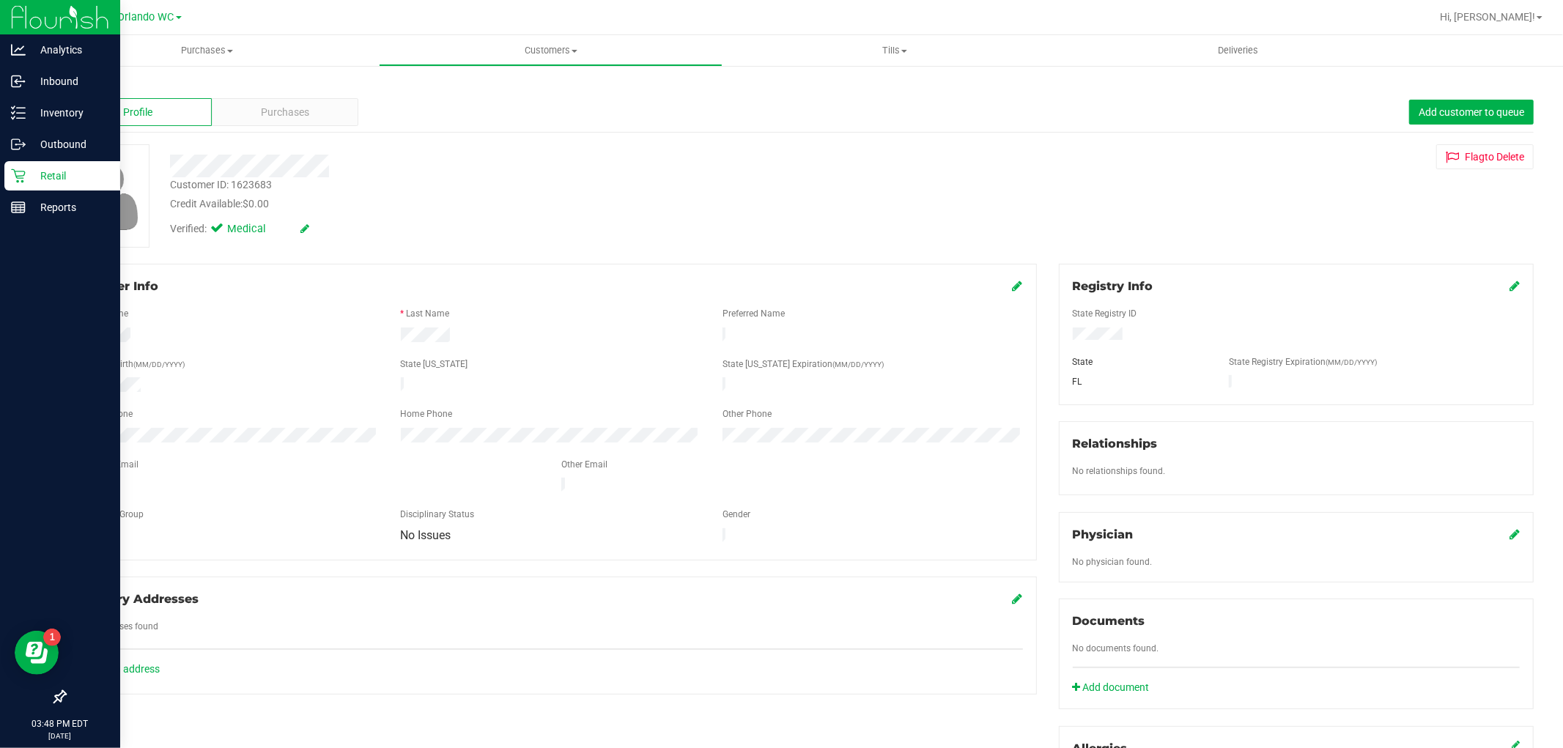
click at [26, 174] on p "Retail" at bounding box center [70, 176] width 88 height 18
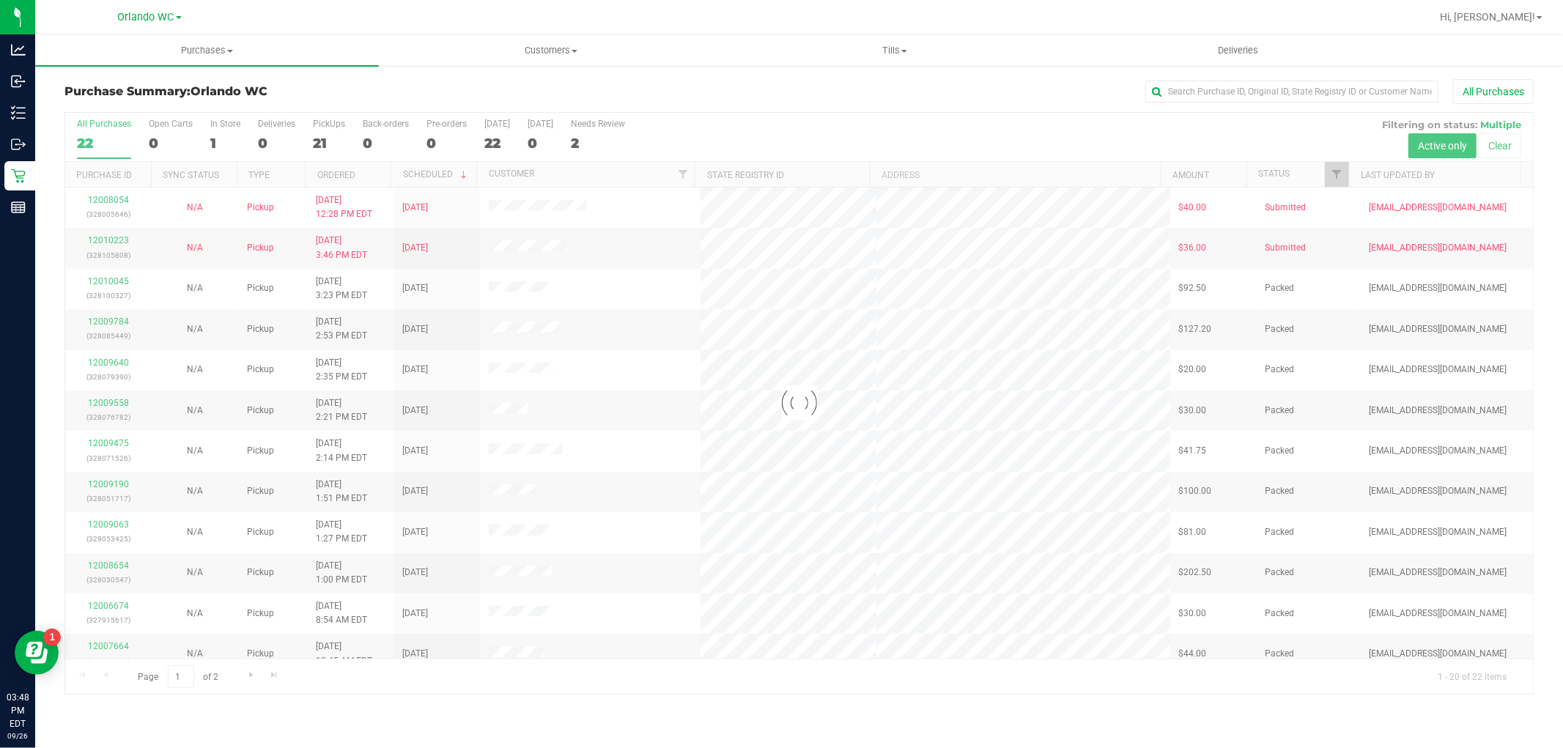
click at [376, 163] on div at bounding box center [799, 403] width 1468 height 581
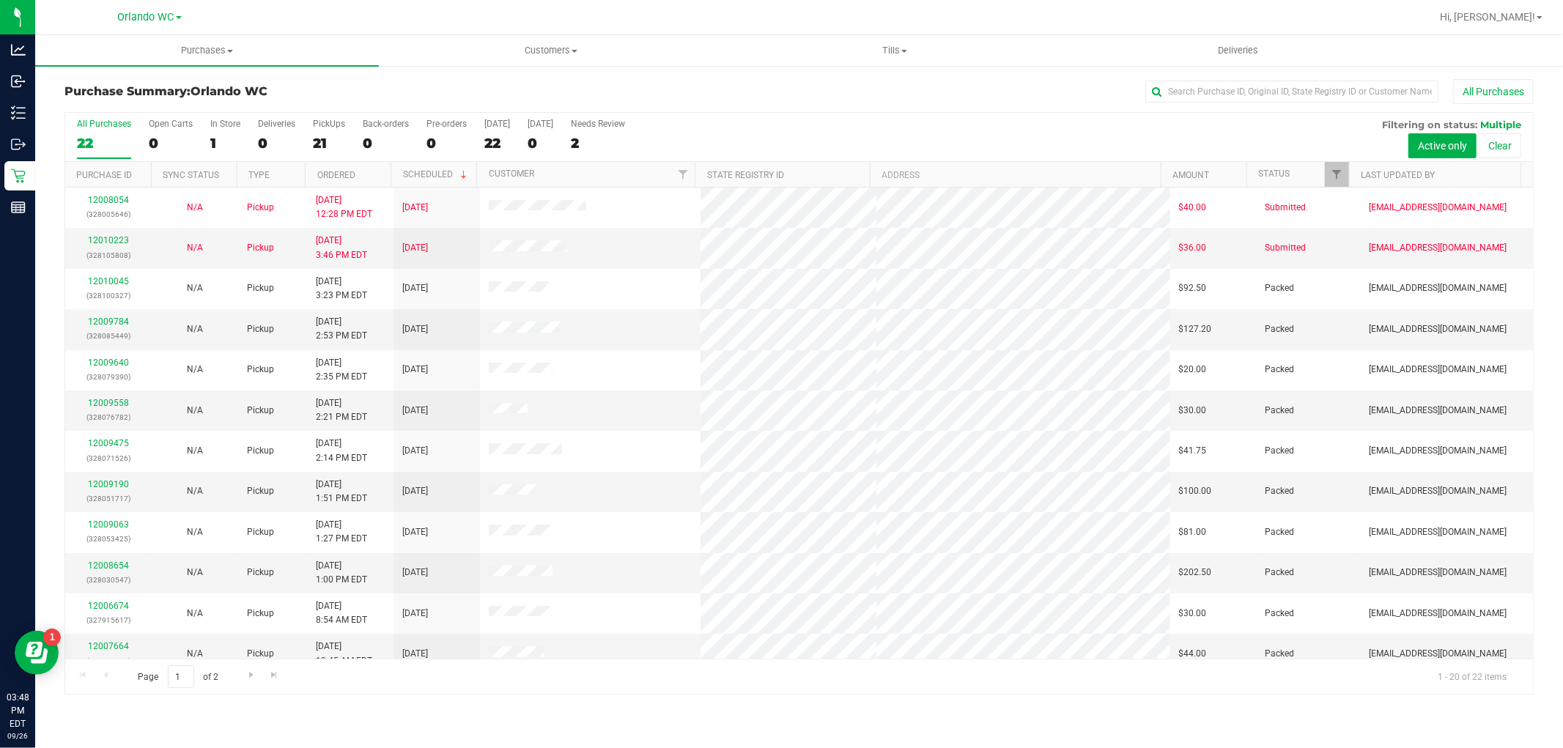
click at [375, 174] on th "Ordered" at bounding box center [348, 175] width 86 height 26
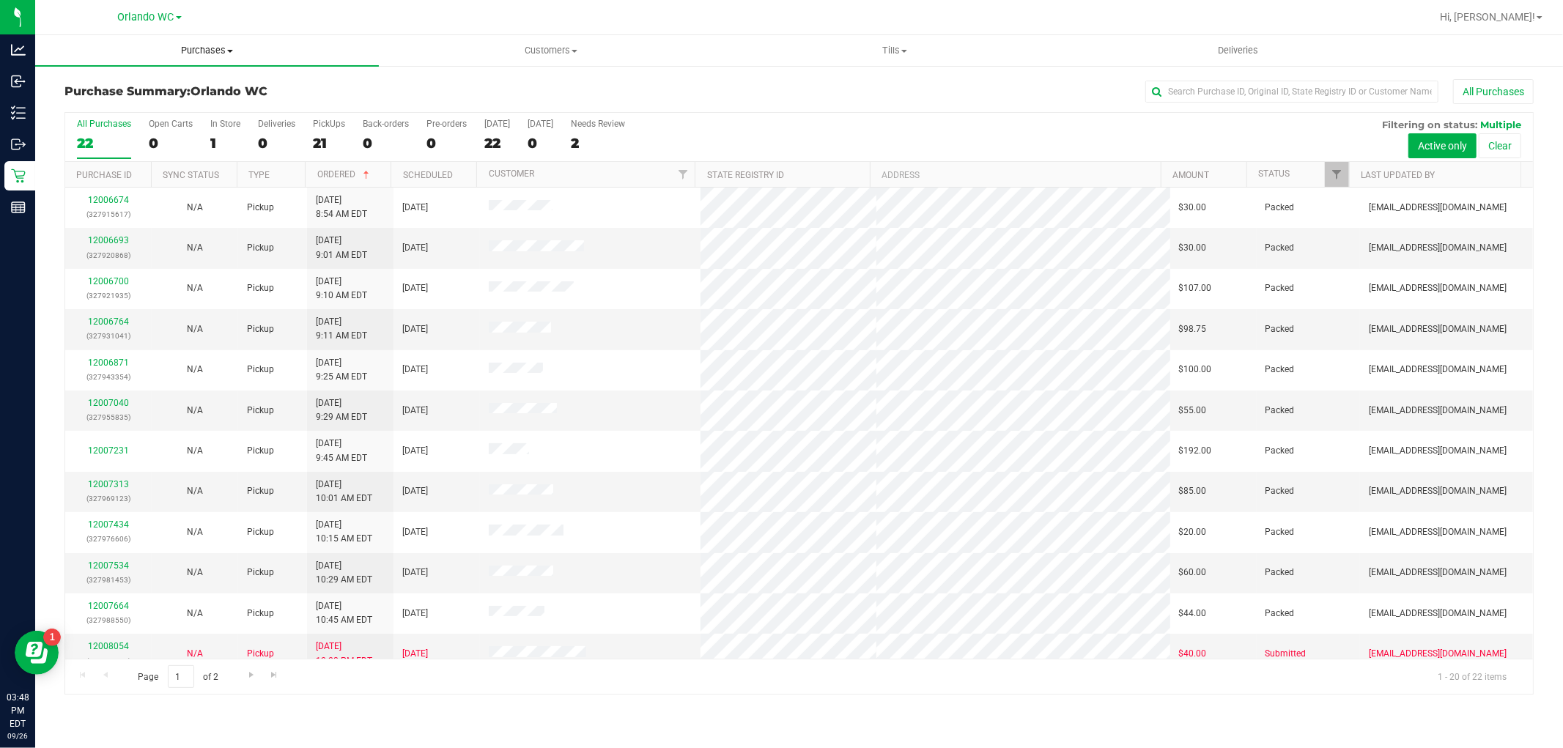
click at [210, 53] on span "Purchases" at bounding box center [207, 50] width 344 height 13
click at [167, 107] on li "Fulfillment" at bounding box center [207, 106] width 344 height 18
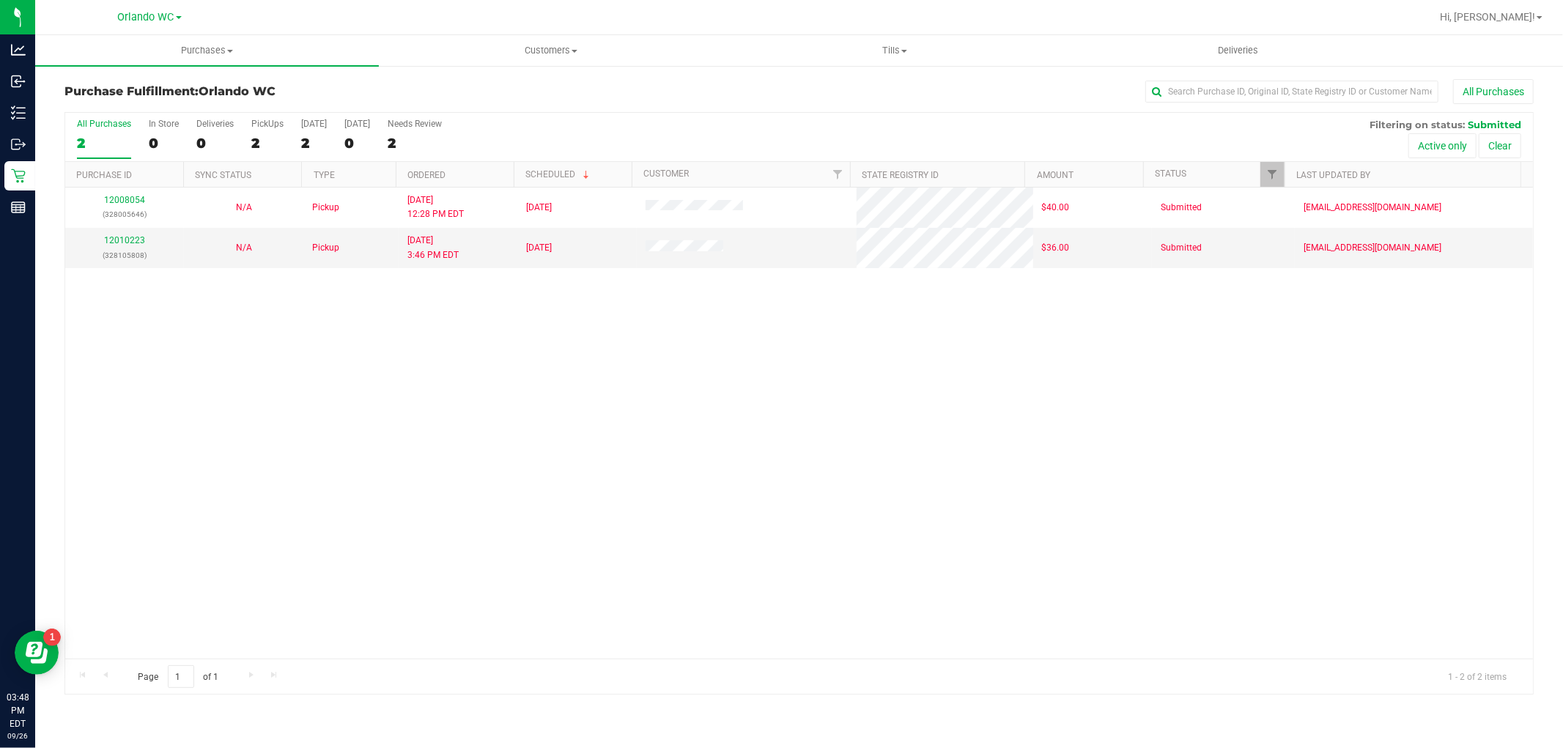
click at [484, 174] on th "Ordered" at bounding box center [455, 175] width 118 height 26
drag, startPoint x: 406, startPoint y: 472, endPoint x: 406, endPoint y: 413, distance: 59.4
click at [406, 472] on div "12008054 (328005646) N/A Pickup [DATE] 12:28 PM EDT 9/26/2025 $40.00 Submitted …" at bounding box center [799, 423] width 1468 height 471
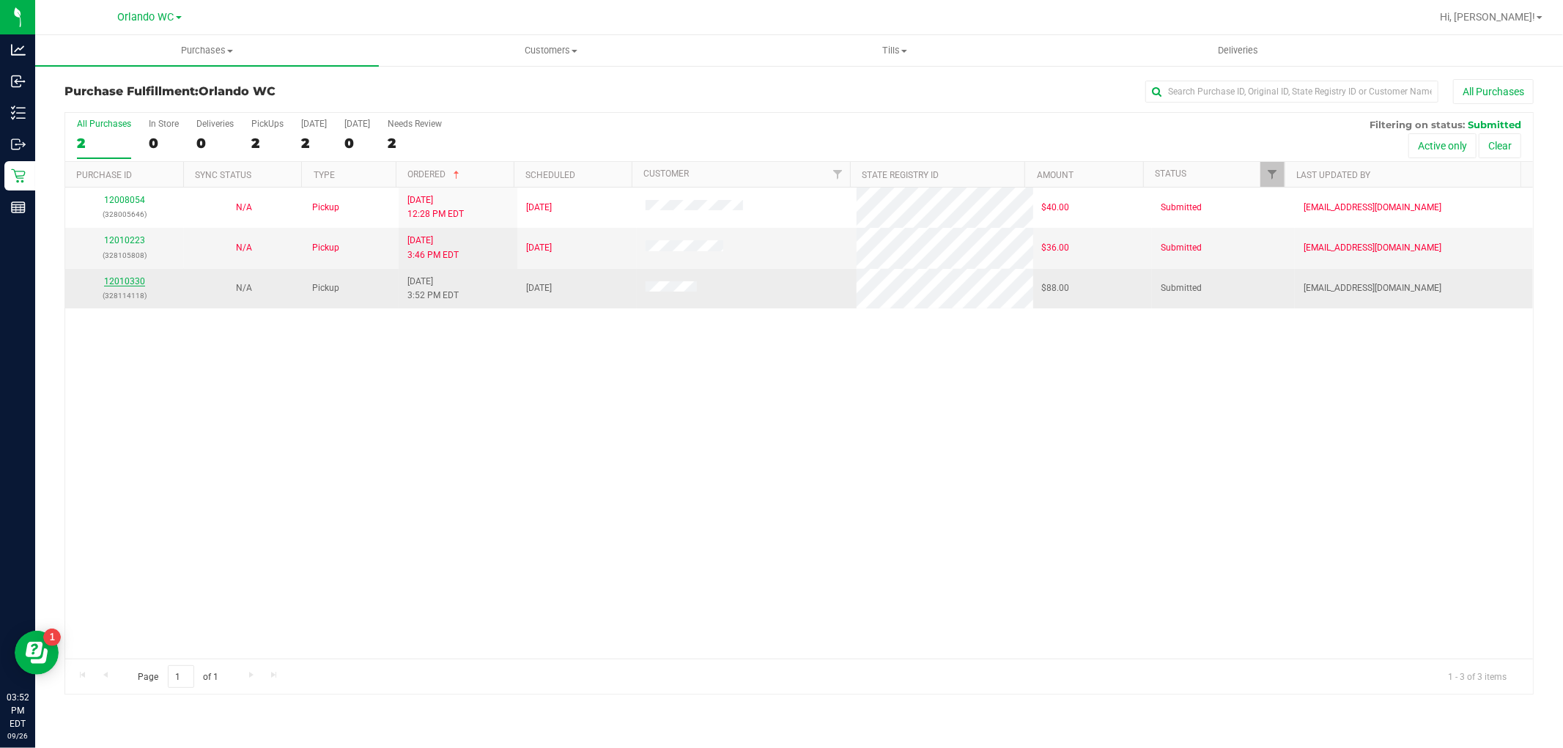
click at [127, 279] on link "12010330" at bounding box center [124, 281] width 41 height 10
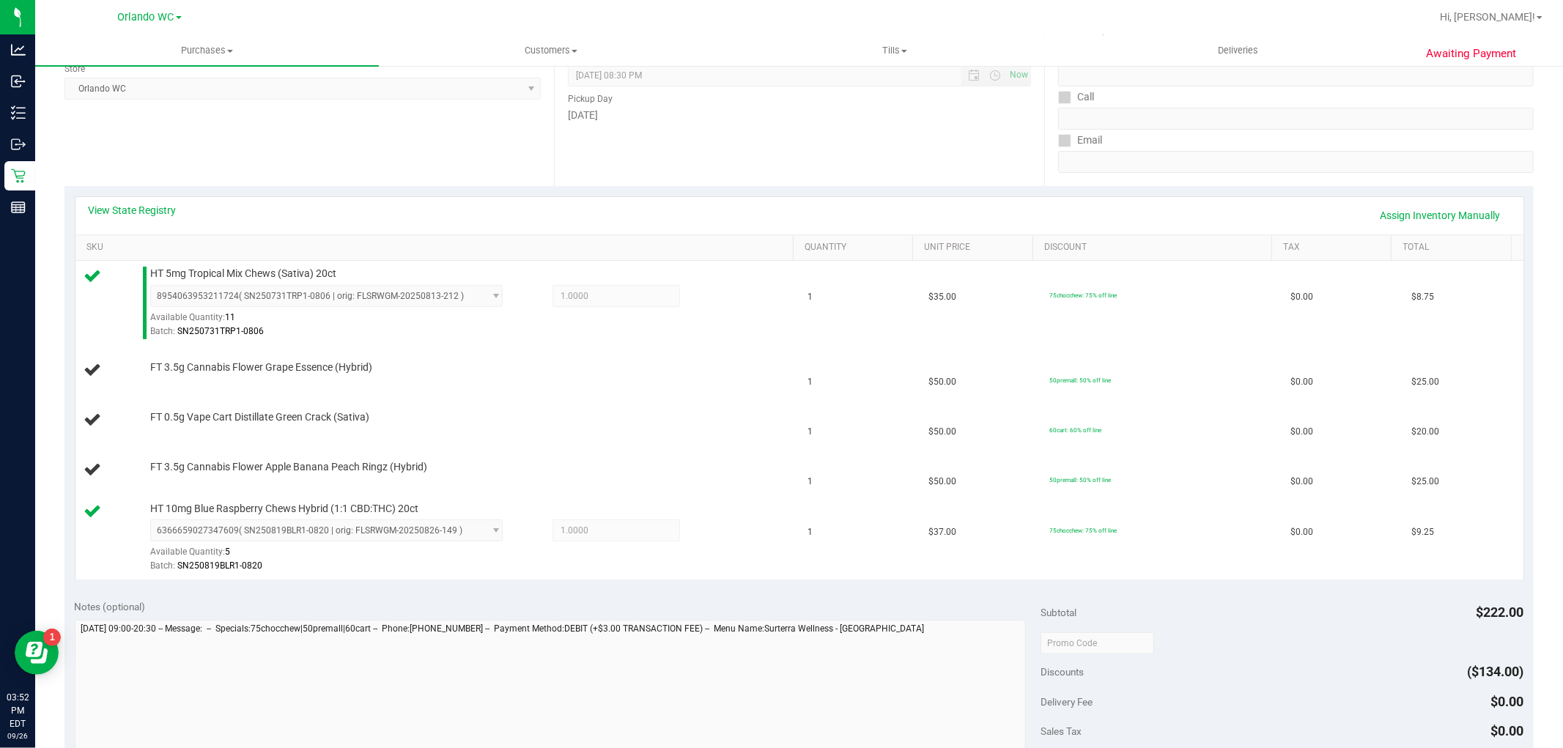
scroll to position [196, 0]
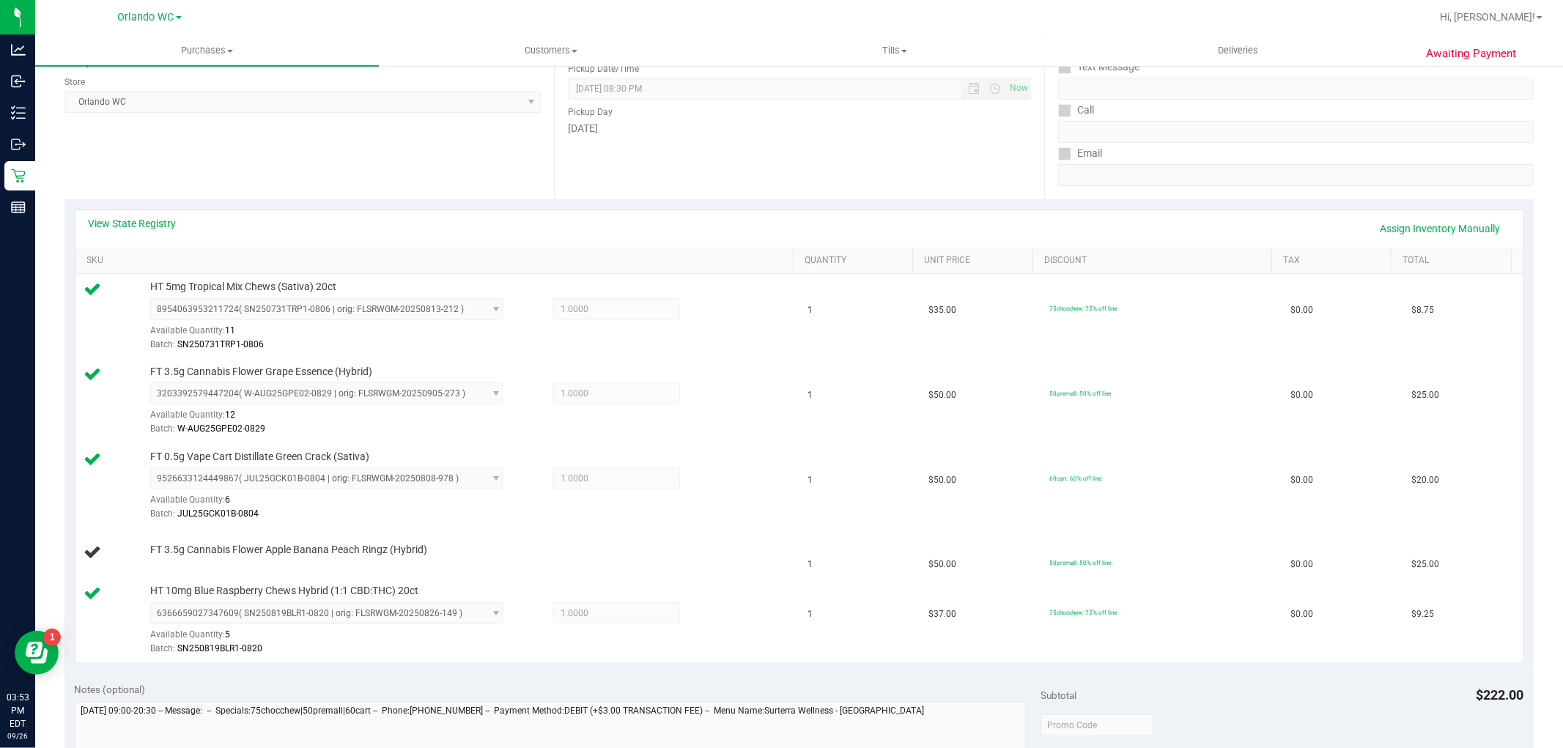
drag, startPoint x: 598, startPoint y: 419, endPoint x: 385, endPoint y: 195, distance: 308.9
click at [385, 195] on div "Location Pickup Store [GEOGRAPHIC_DATA] WC Select Store [PERSON_NAME][GEOGRAPHI…" at bounding box center [308, 110] width 489 height 180
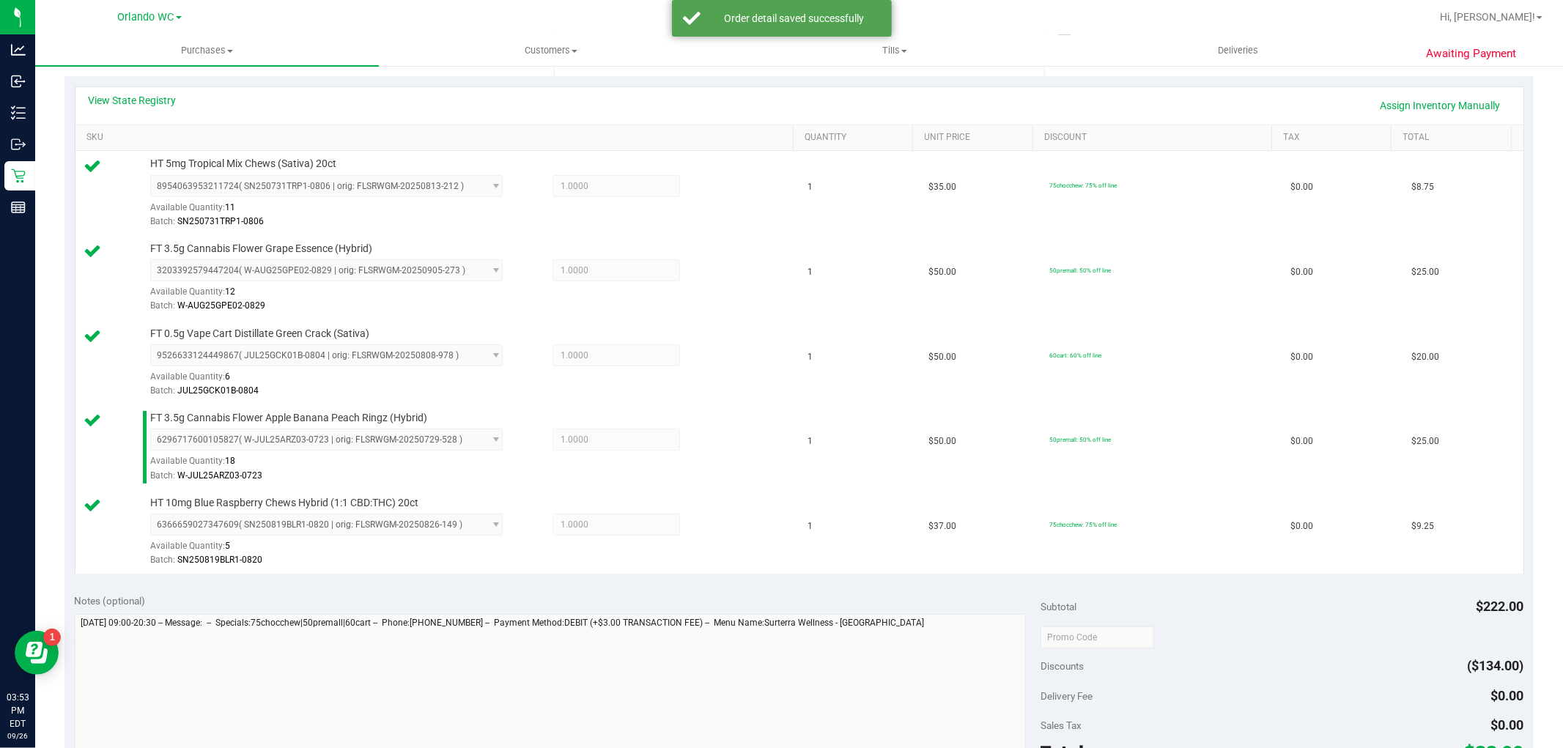
scroll to position [577, 0]
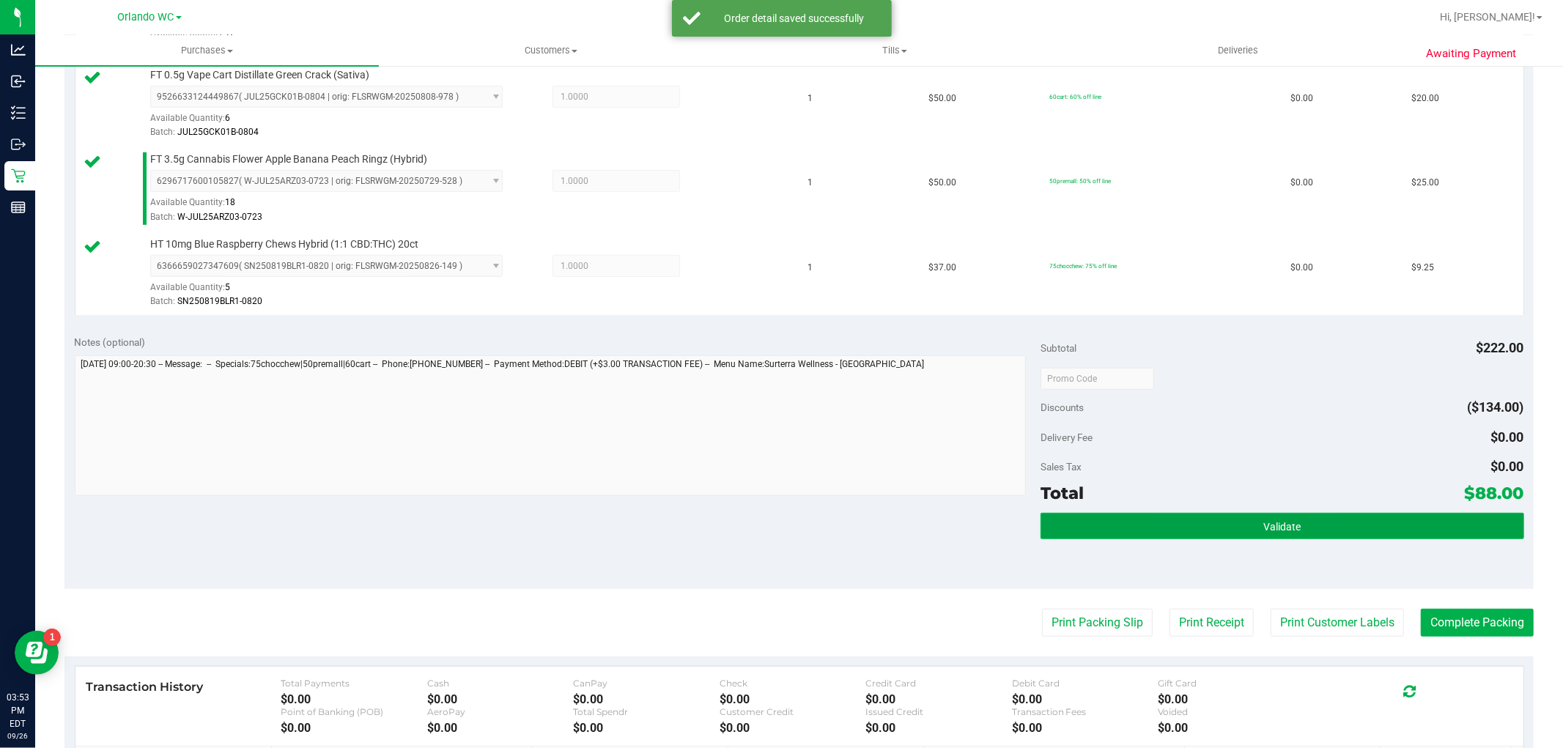
click at [1254, 514] on button "Validate" at bounding box center [1281, 526] width 483 height 26
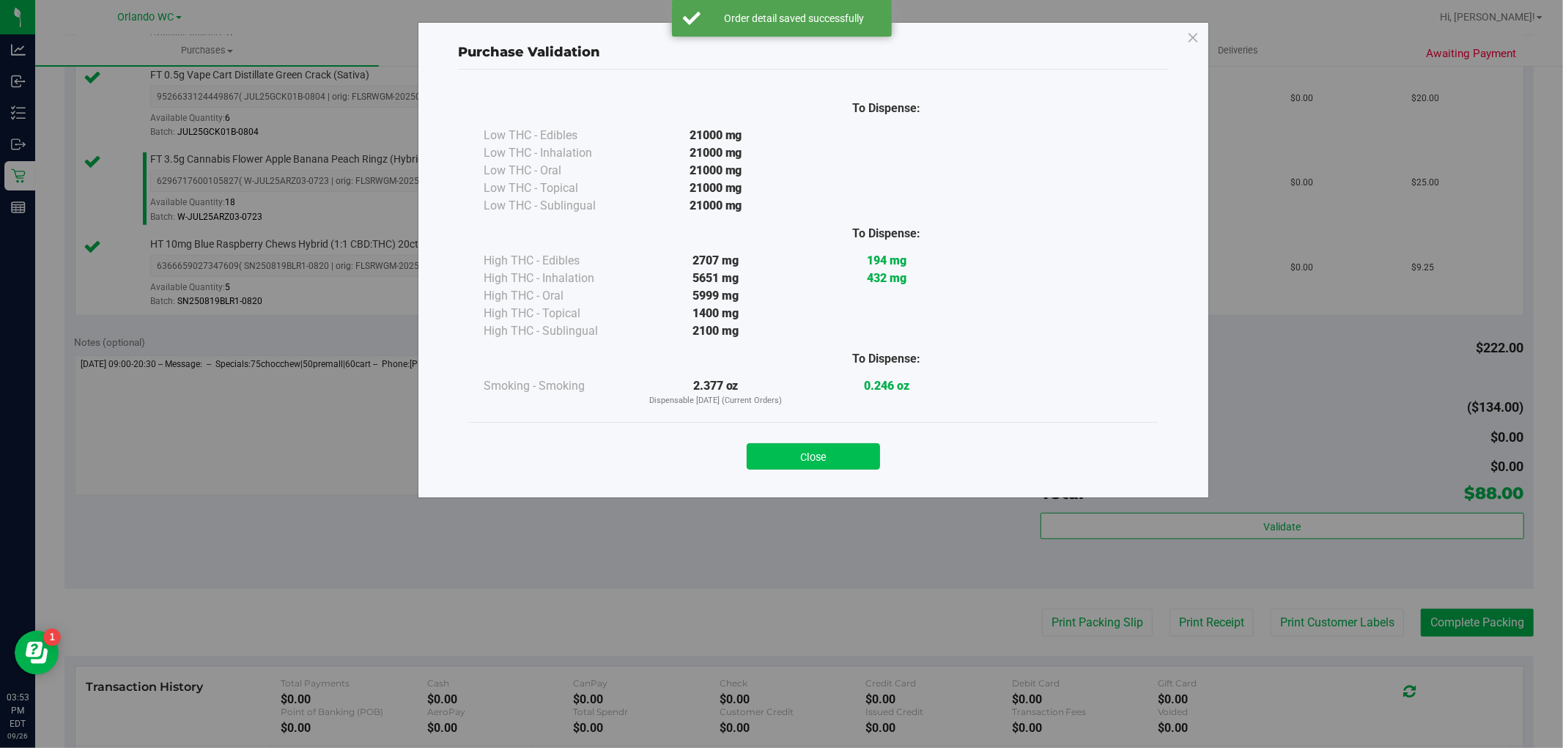
click at [845, 457] on button "Close" at bounding box center [813, 456] width 133 height 26
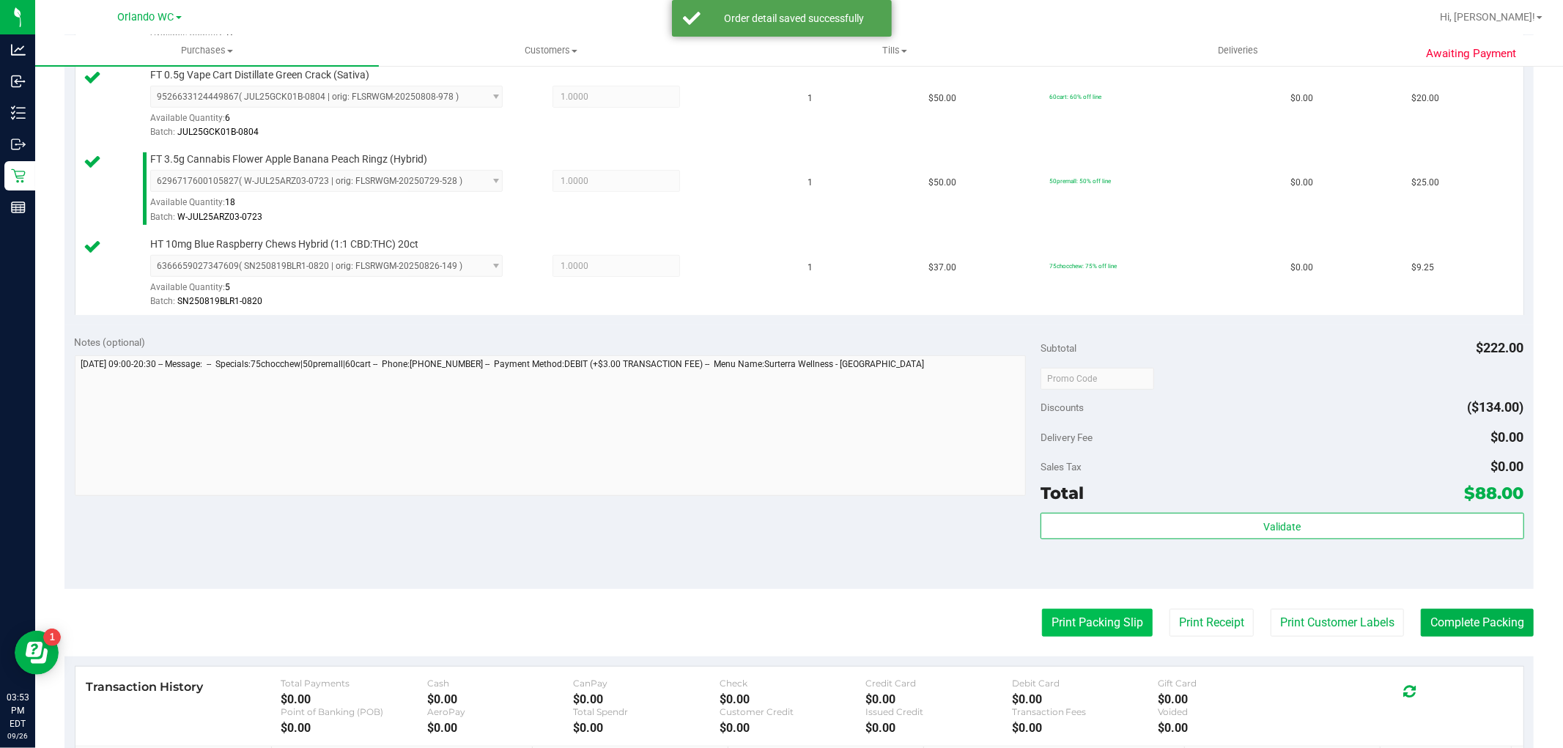
click at [1077, 629] on button "Print Packing Slip" at bounding box center [1097, 623] width 111 height 28
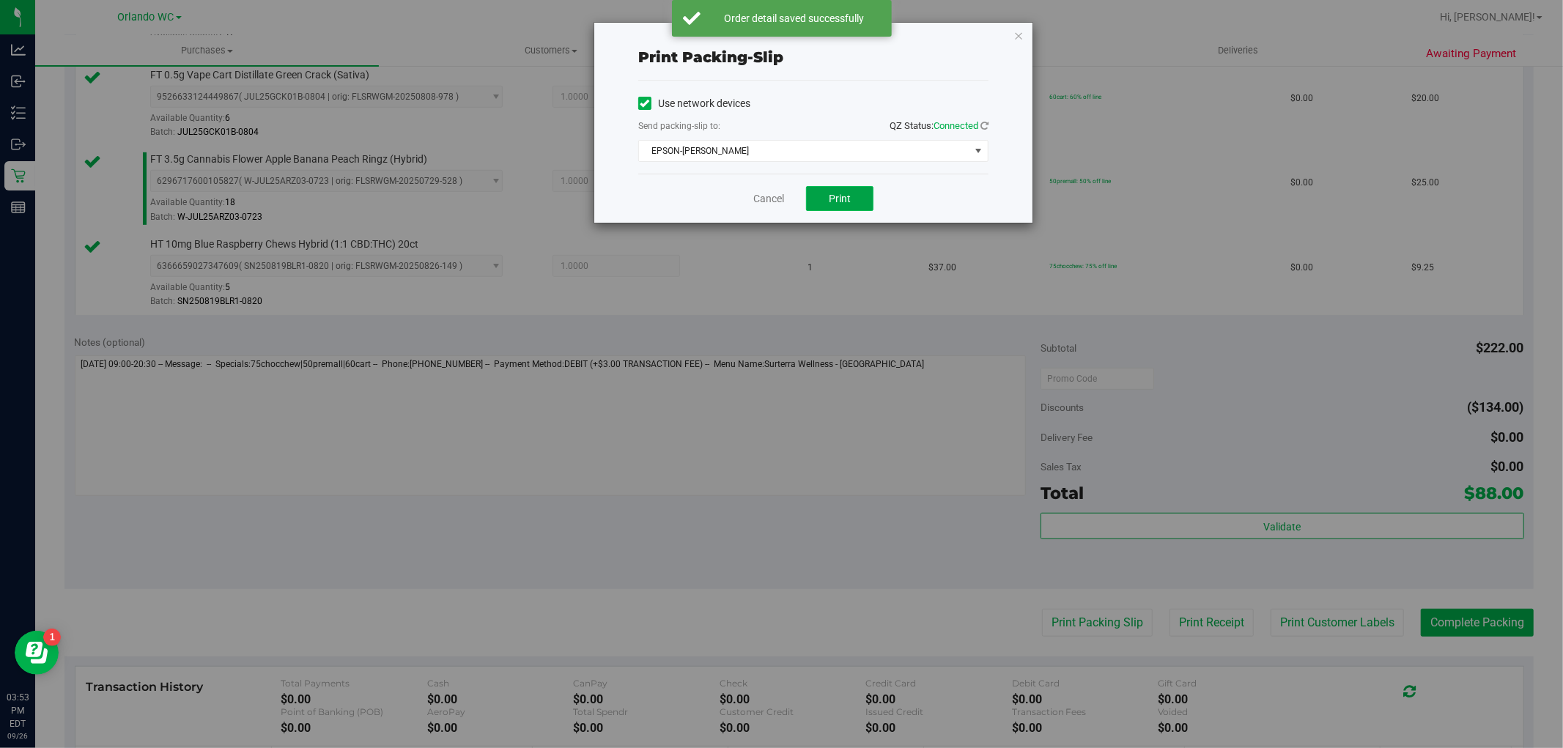
click at [840, 201] on span "Print" at bounding box center [840, 199] width 22 height 12
click at [771, 198] on link "Cancel" at bounding box center [768, 198] width 31 height 15
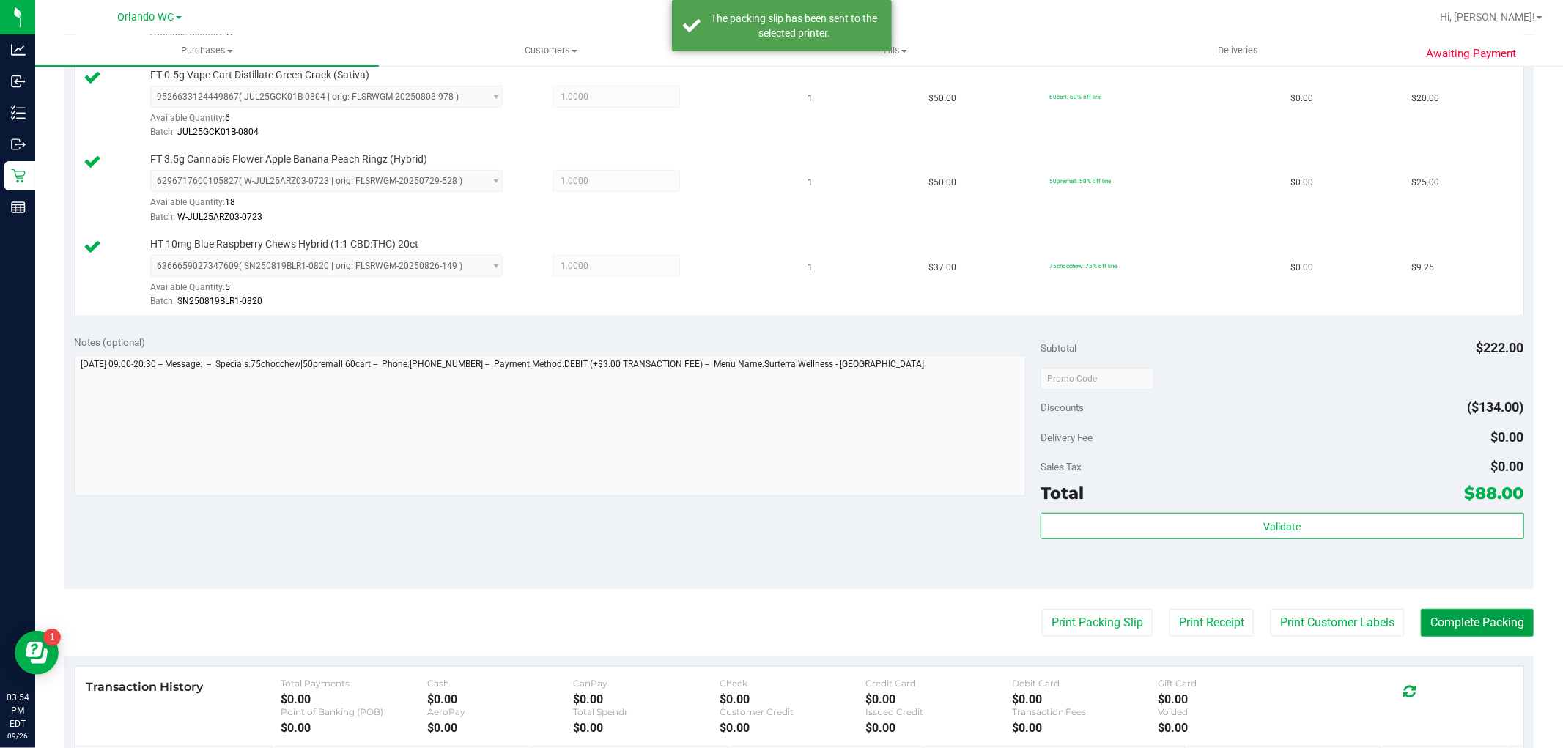
click at [1481, 625] on button "Complete Packing" at bounding box center [1477, 623] width 113 height 28
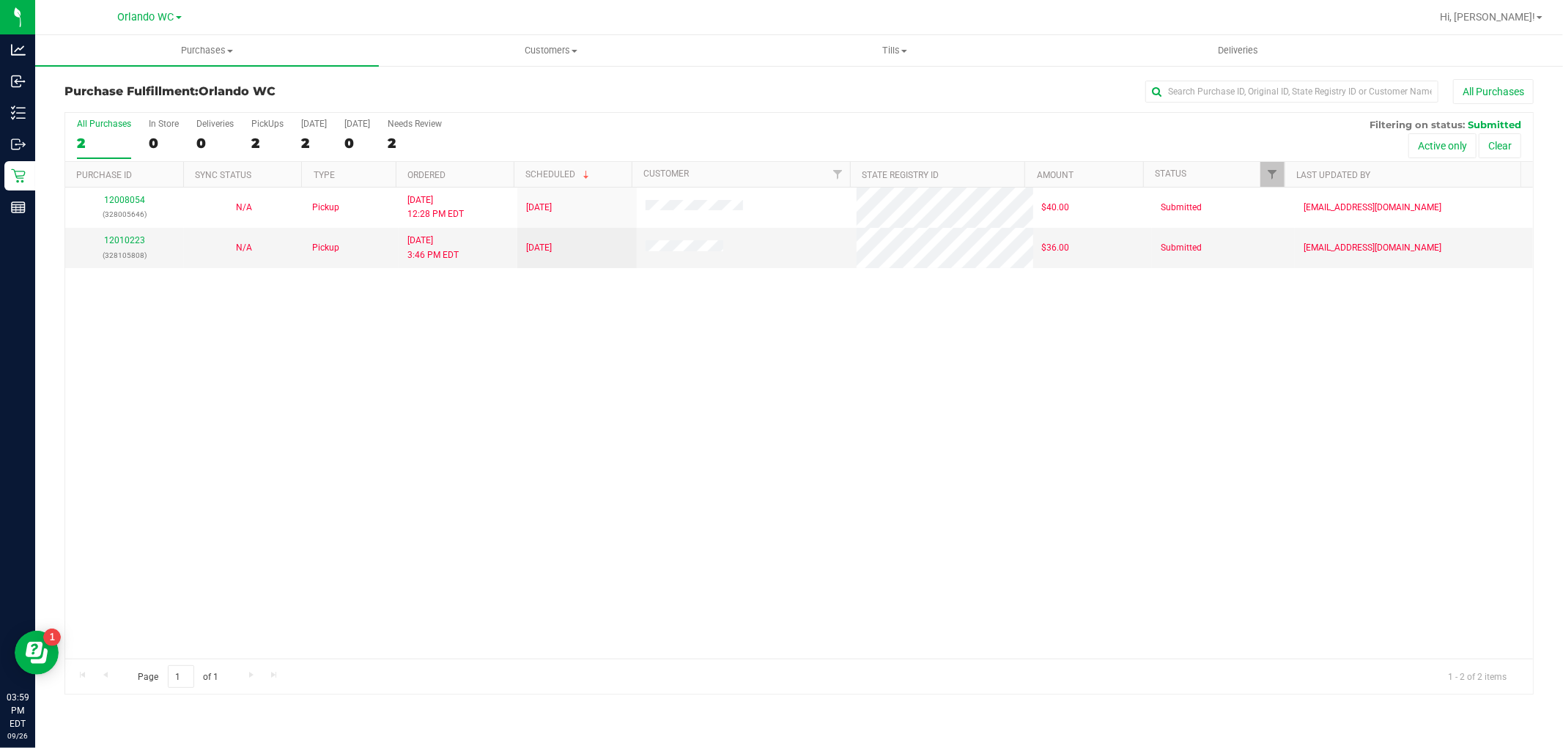
click at [482, 177] on th "Ordered" at bounding box center [455, 175] width 118 height 26
click at [415, 396] on div "12008054 (328005646) N/A Pickup [DATE] 12:28 PM EDT 9/26/2025 $40.00 Submitted …" at bounding box center [799, 423] width 1468 height 471
click at [126, 242] on link "12010223" at bounding box center [124, 240] width 41 height 10
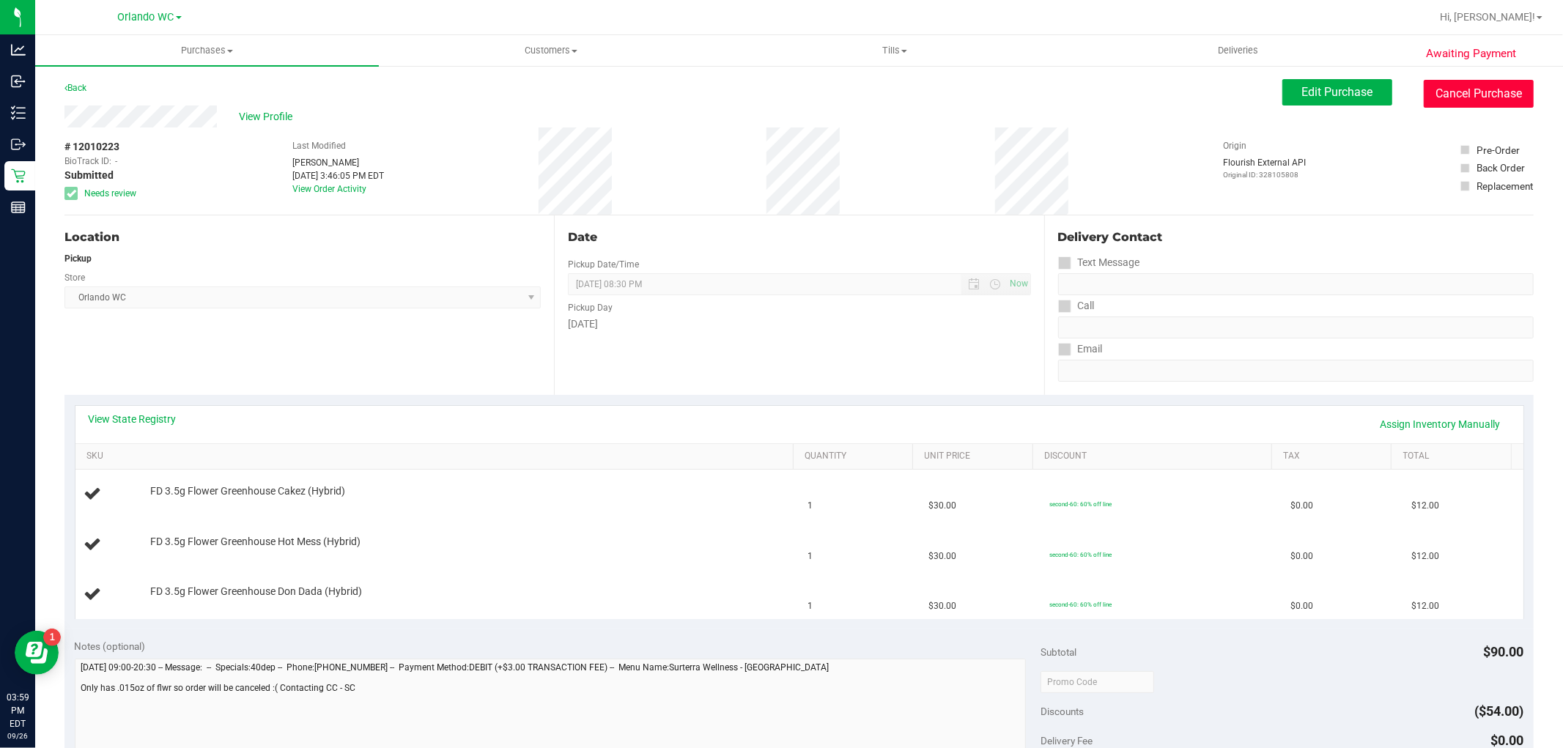
click at [1446, 81] on button "Cancel Purchase" at bounding box center [1479, 94] width 110 height 28
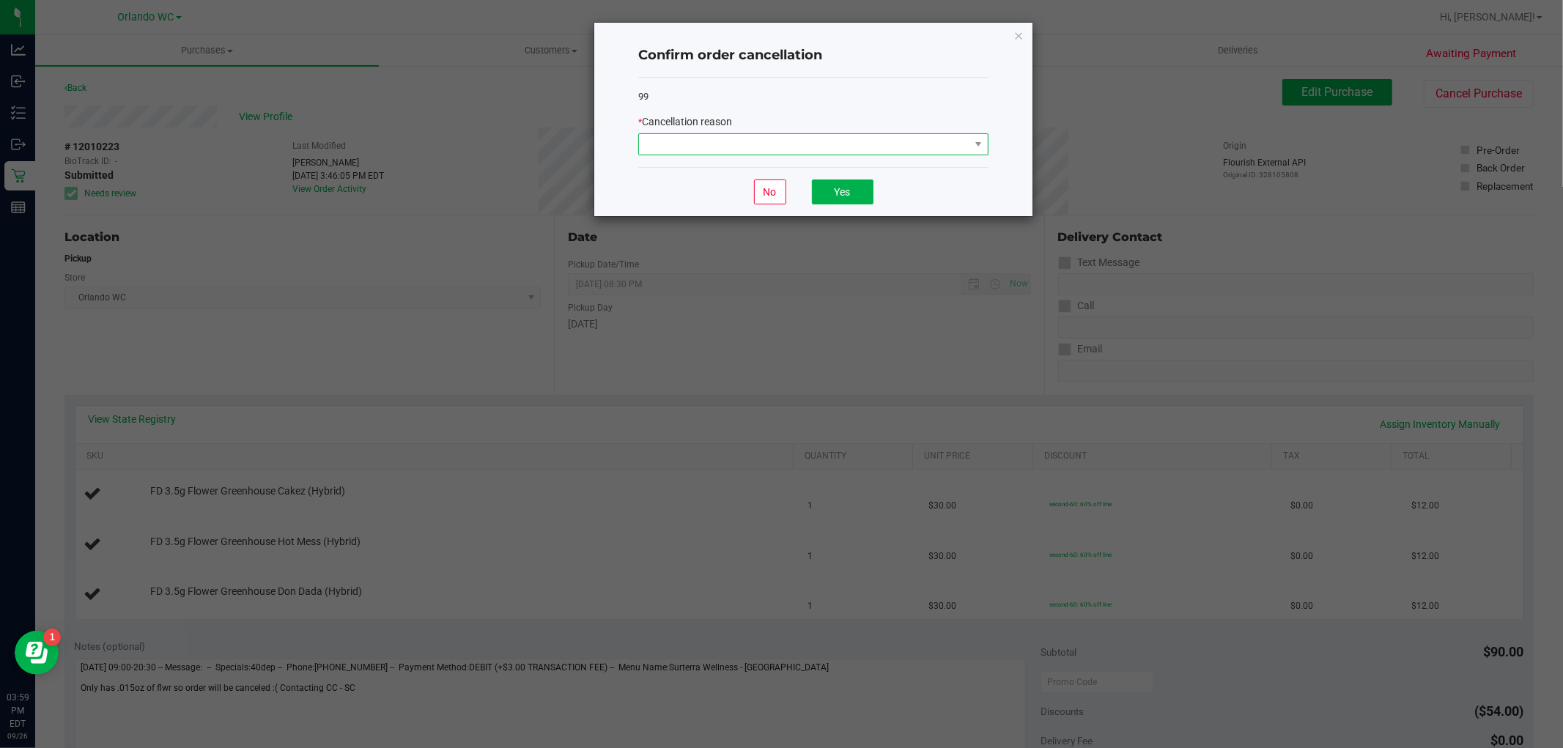
click at [877, 154] on span at bounding box center [804, 144] width 330 height 21
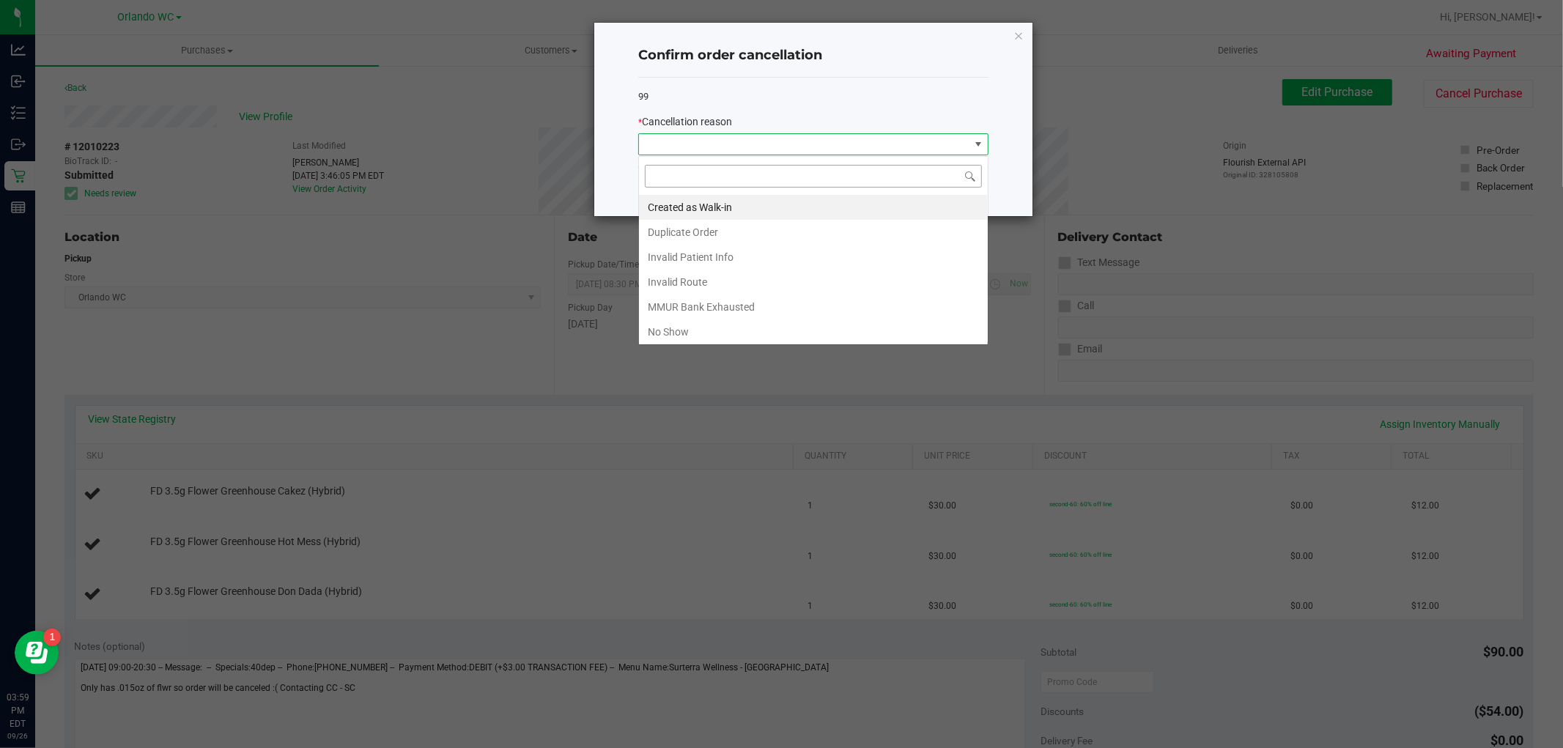
scroll to position [22, 350]
click at [746, 311] on li "MMUR Bank Exhausted" at bounding box center [813, 307] width 349 height 25
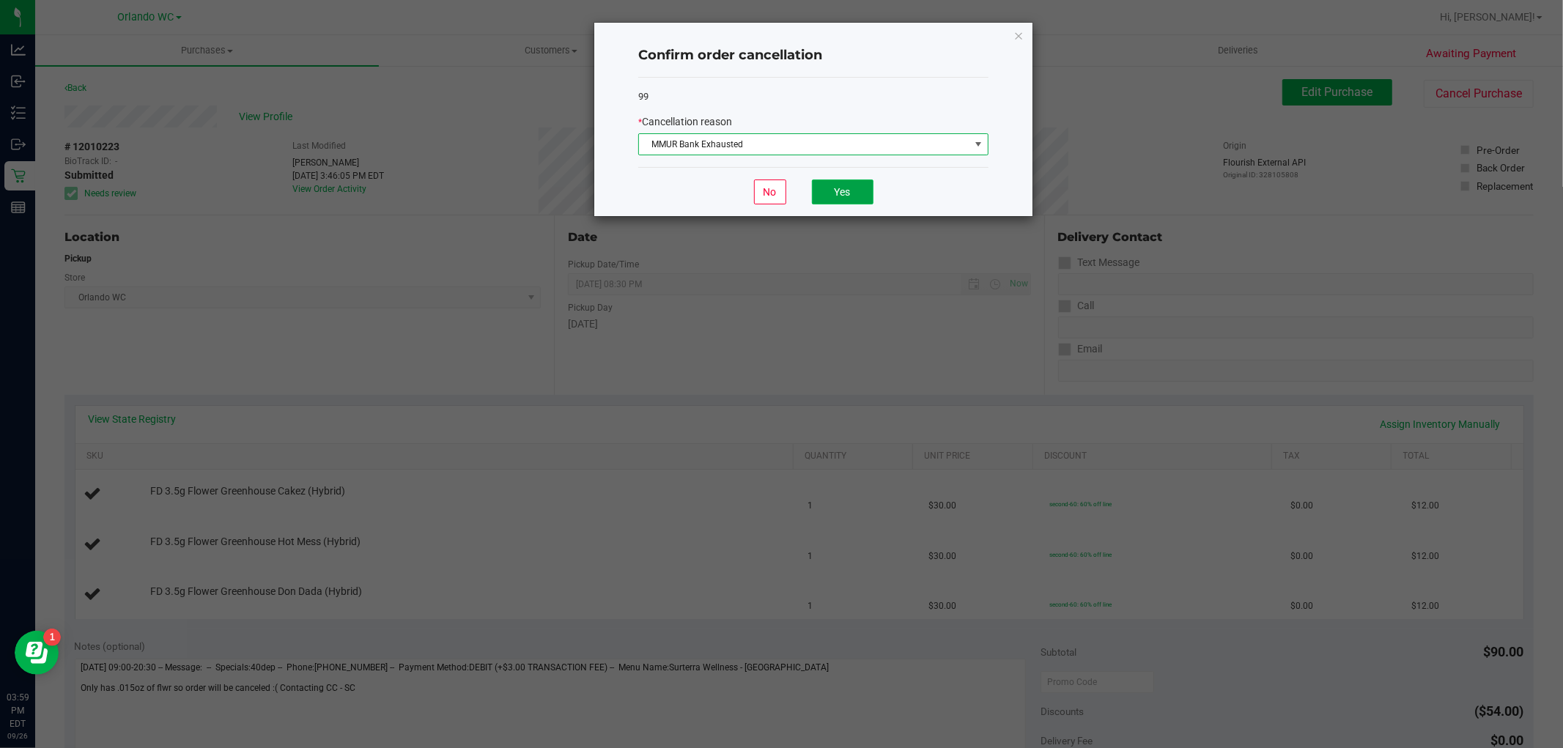
click at [854, 181] on button "Yes" at bounding box center [843, 192] width 62 height 25
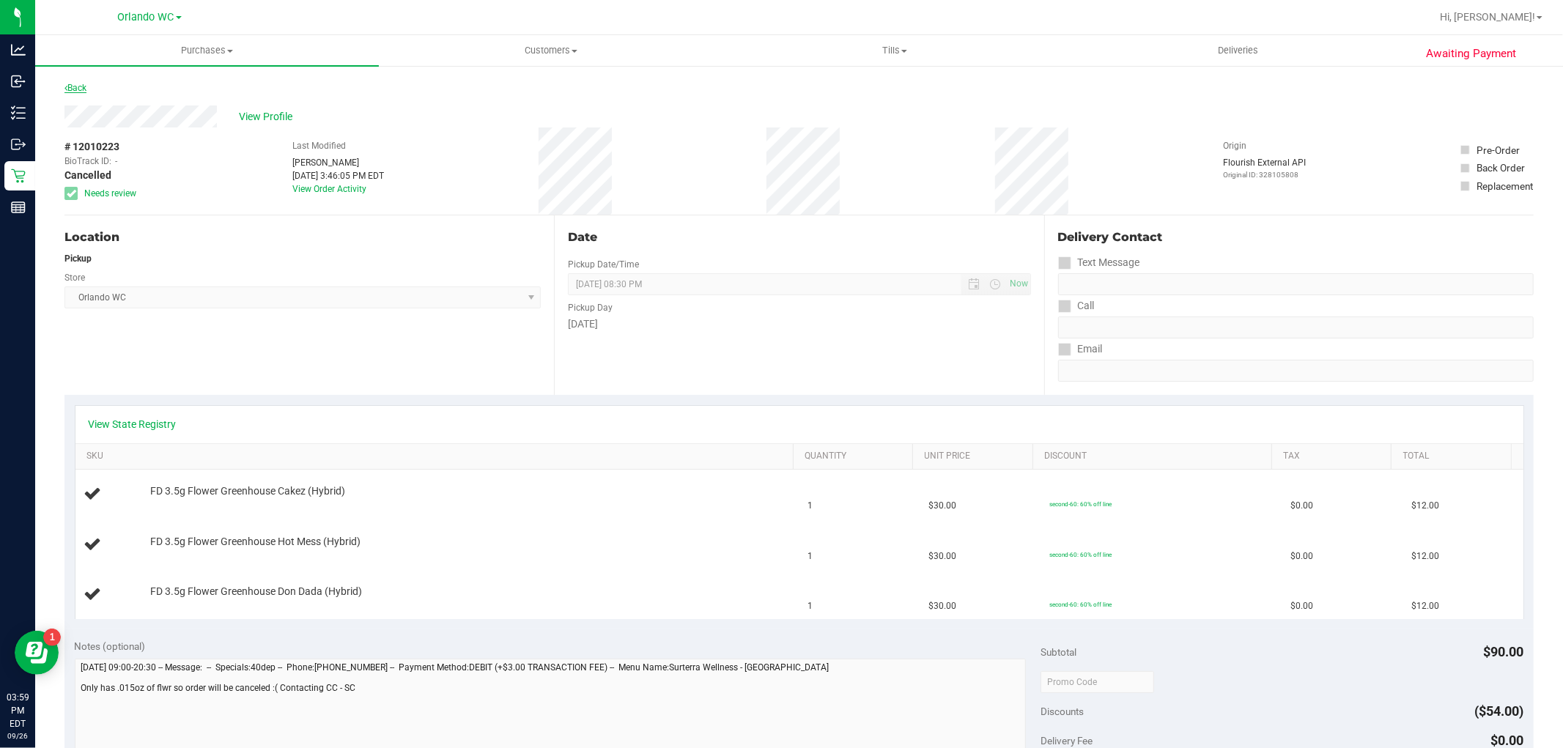
click at [81, 88] on link "Back" at bounding box center [75, 88] width 22 height 10
